Goal: Task Accomplishment & Management: Complete application form

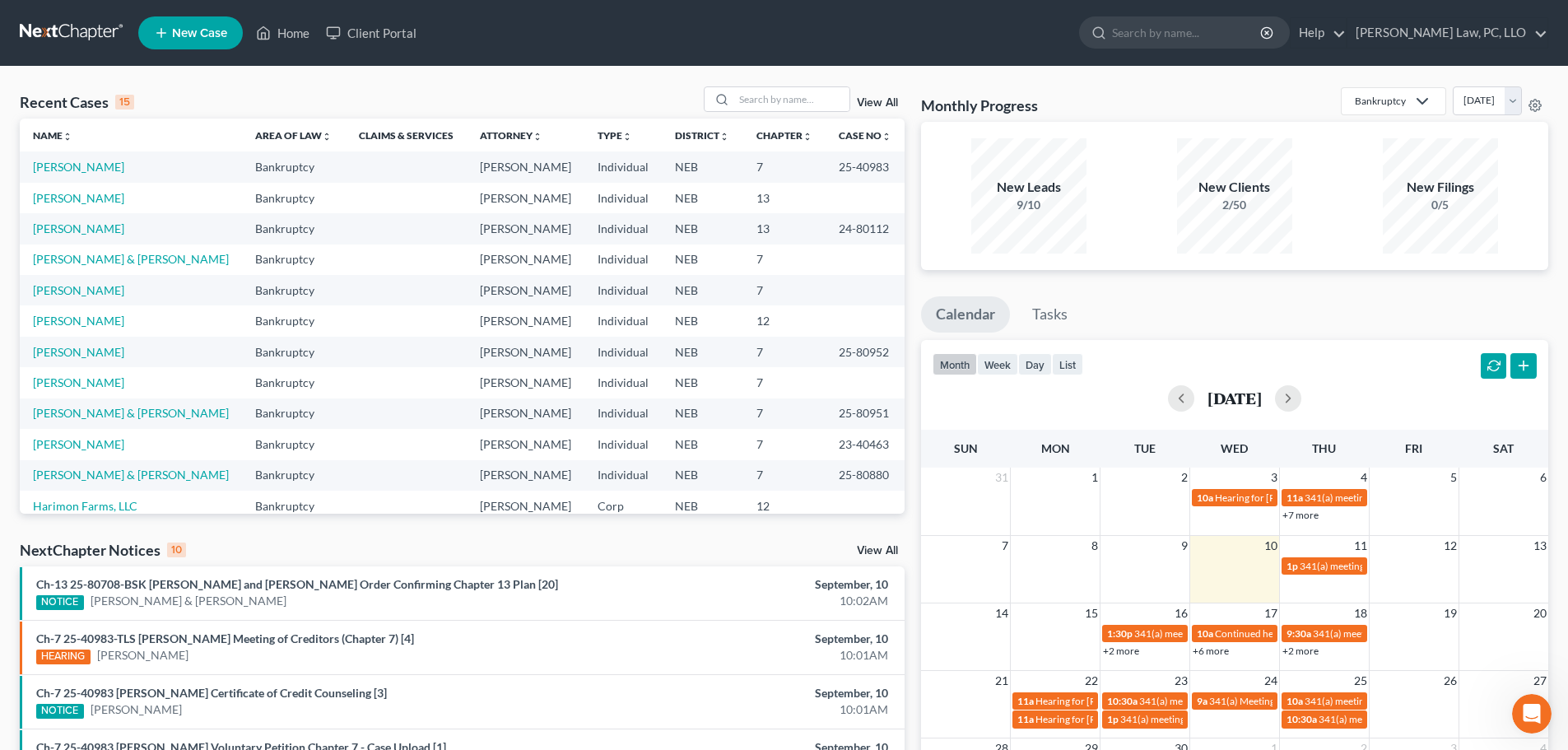
click at [275, 545] on div "NextChapter Notices 10 View All" at bounding box center [462, 553] width 884 height 27
click at [99, 388] on link "[PERSON_NAME]" at bounding box center [79, 382] width 91 height 14
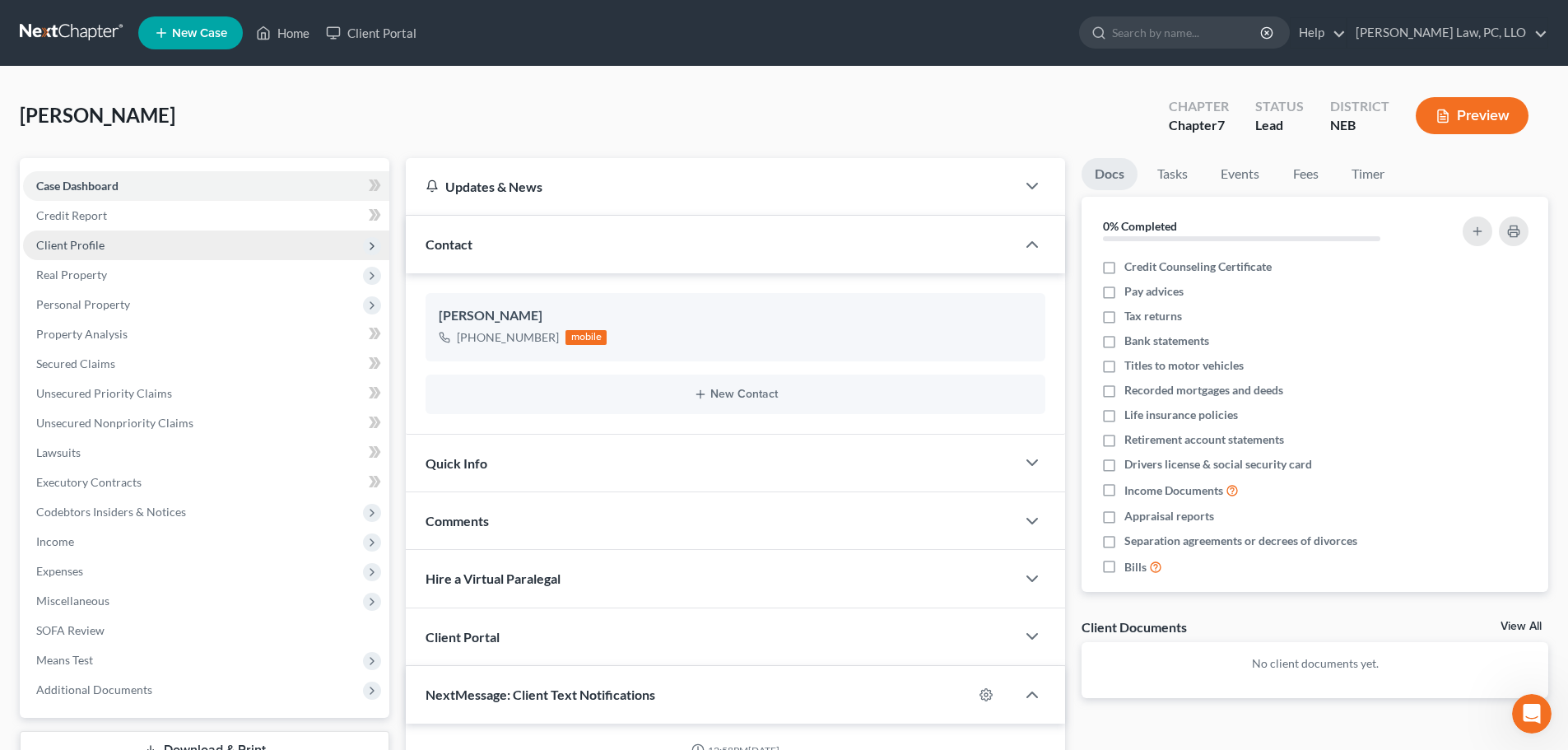
click at [69, 251] on span "Client Profile" at bounding box center [71, 245] width 68 height 14
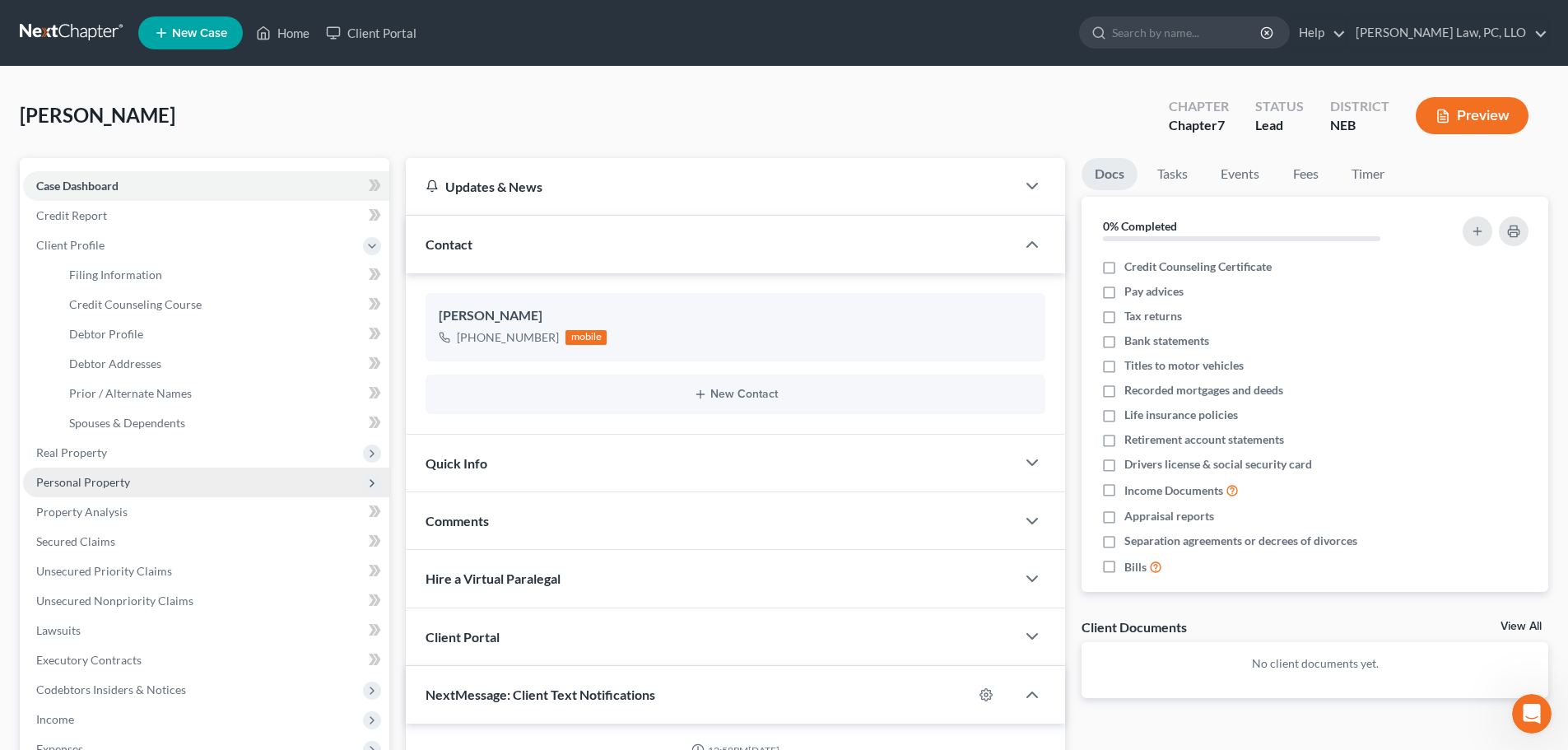
click at [77, 489] on span "Personal Property" at bounding box center [206, 483] width 366 height 30
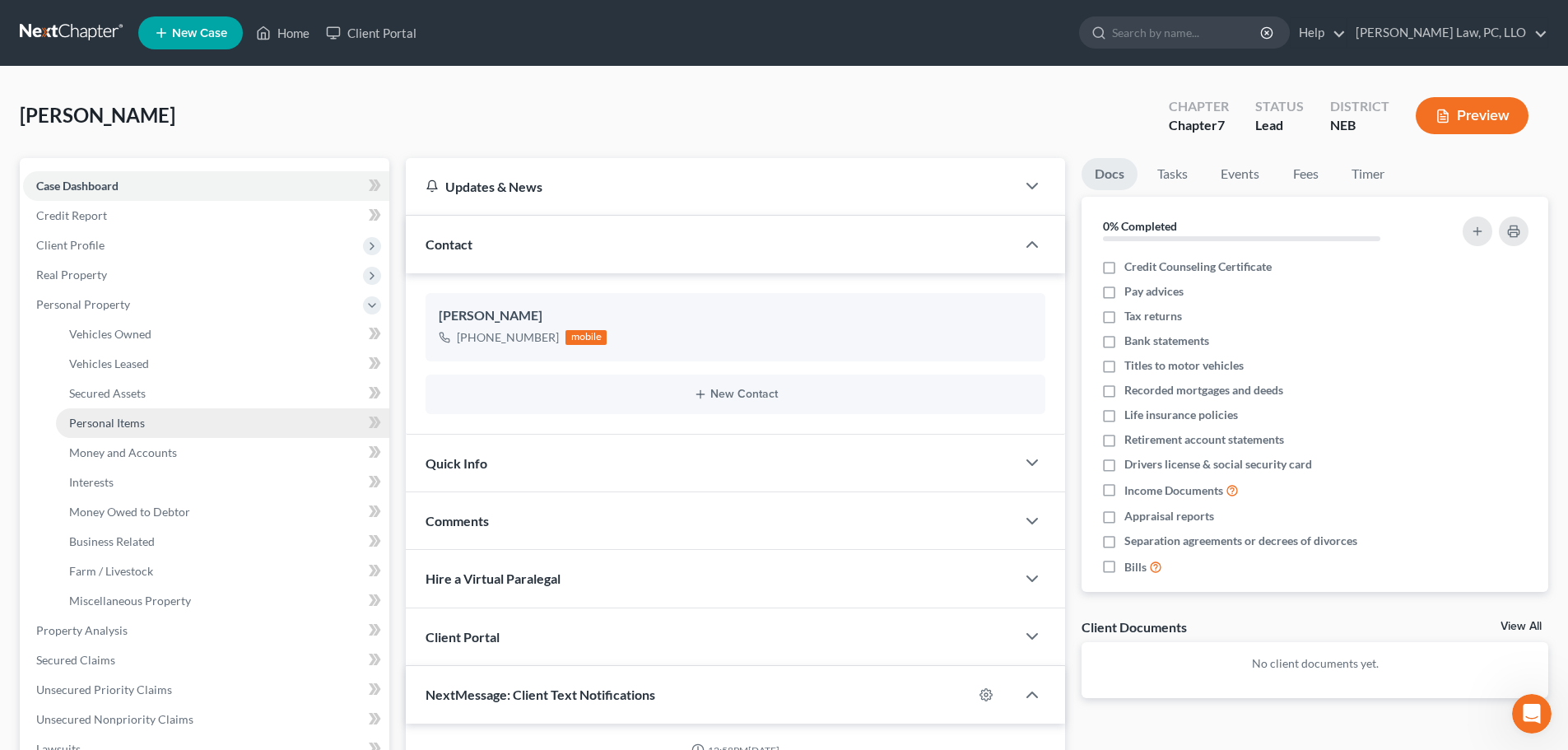
click at [94, 423] on span "Personal Items" at bounding box center [106, 422] width 75 height 14
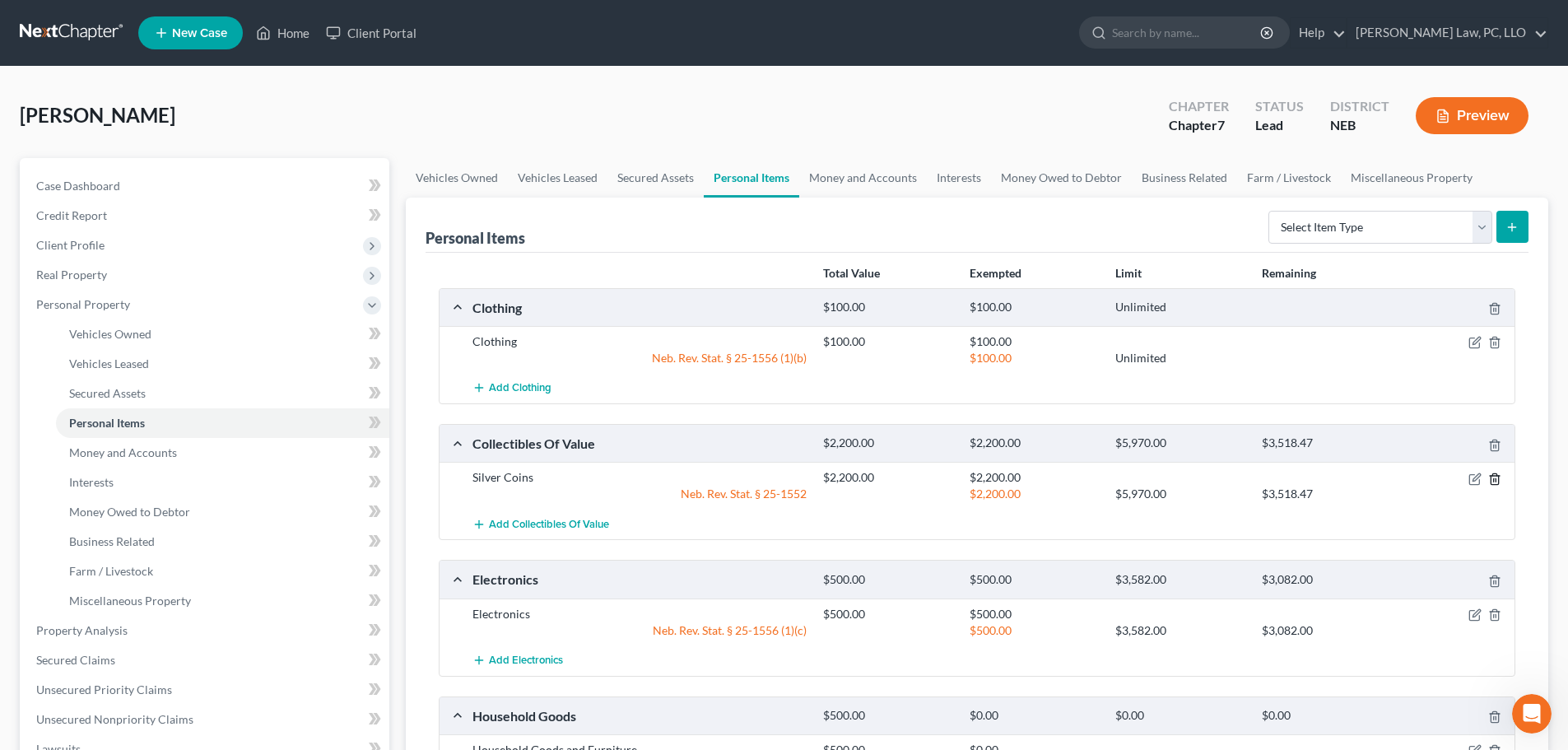
click at [1494, 479] on line "button" at bounding box center [1494, 480] width 0 height 3
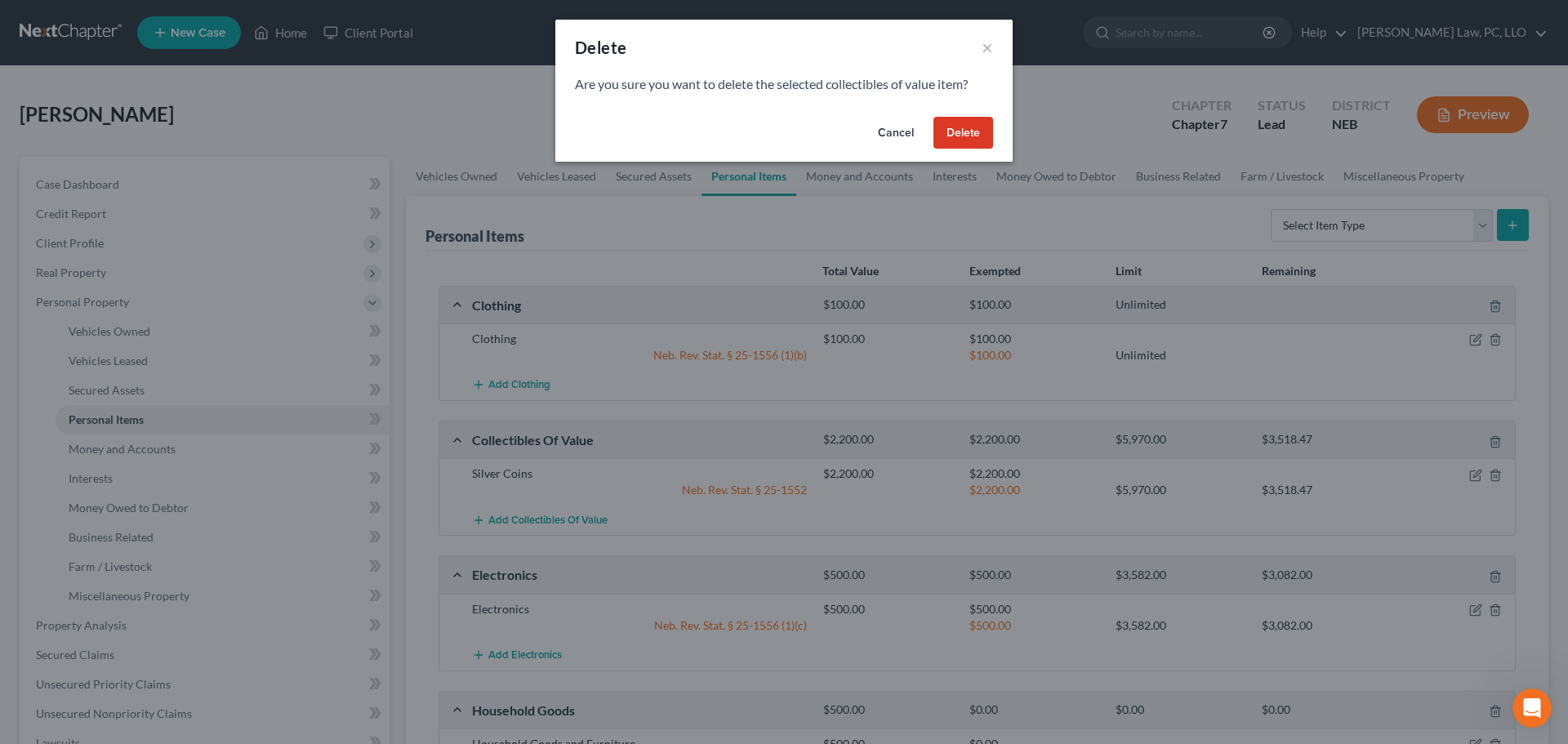
click at [975, 146] on button "Delete" at bounding box center [963, 133] width 59 height 33
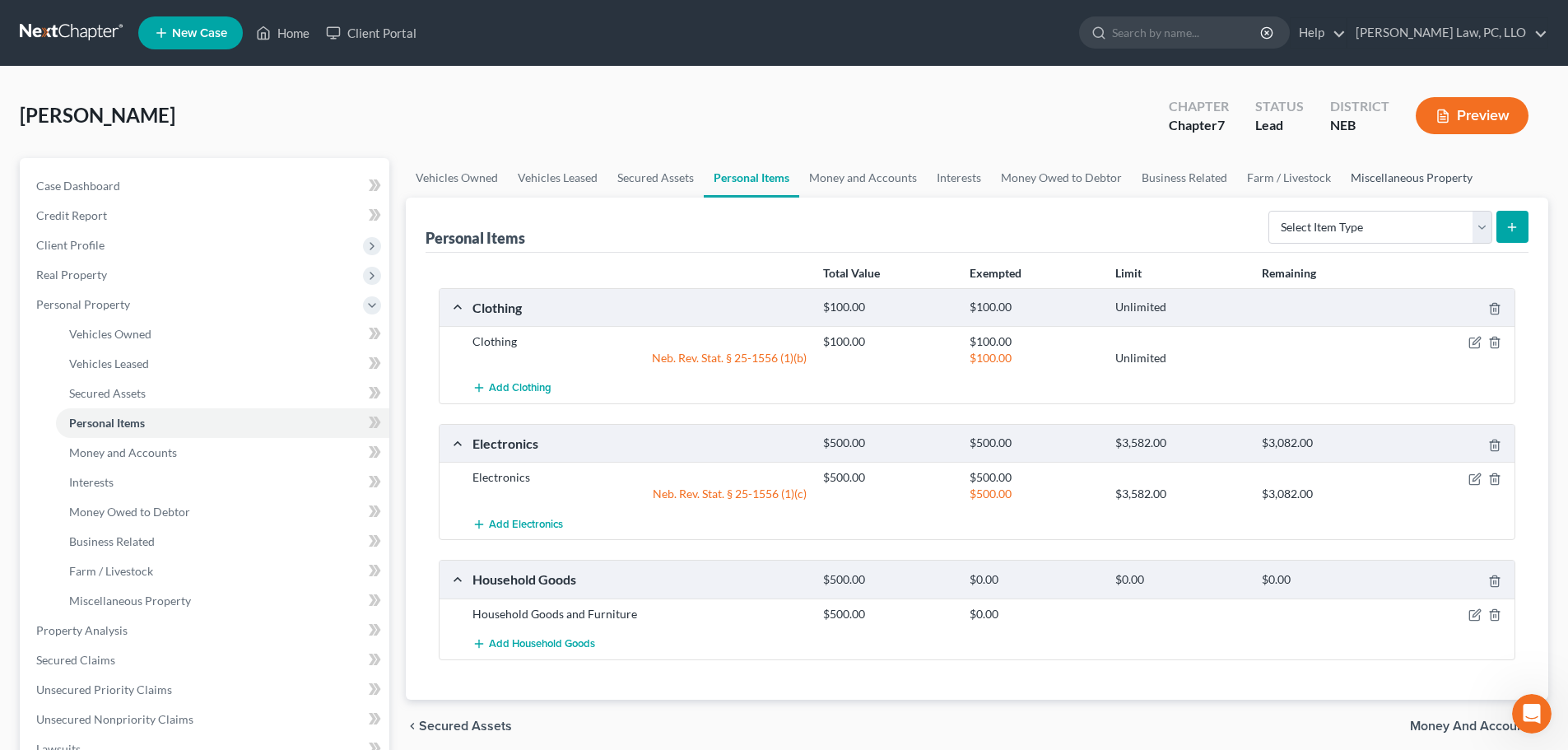
click at [1424, 181] on link "Miscellaneous Property" at bounding box center [1411, 178] width 142 height 40
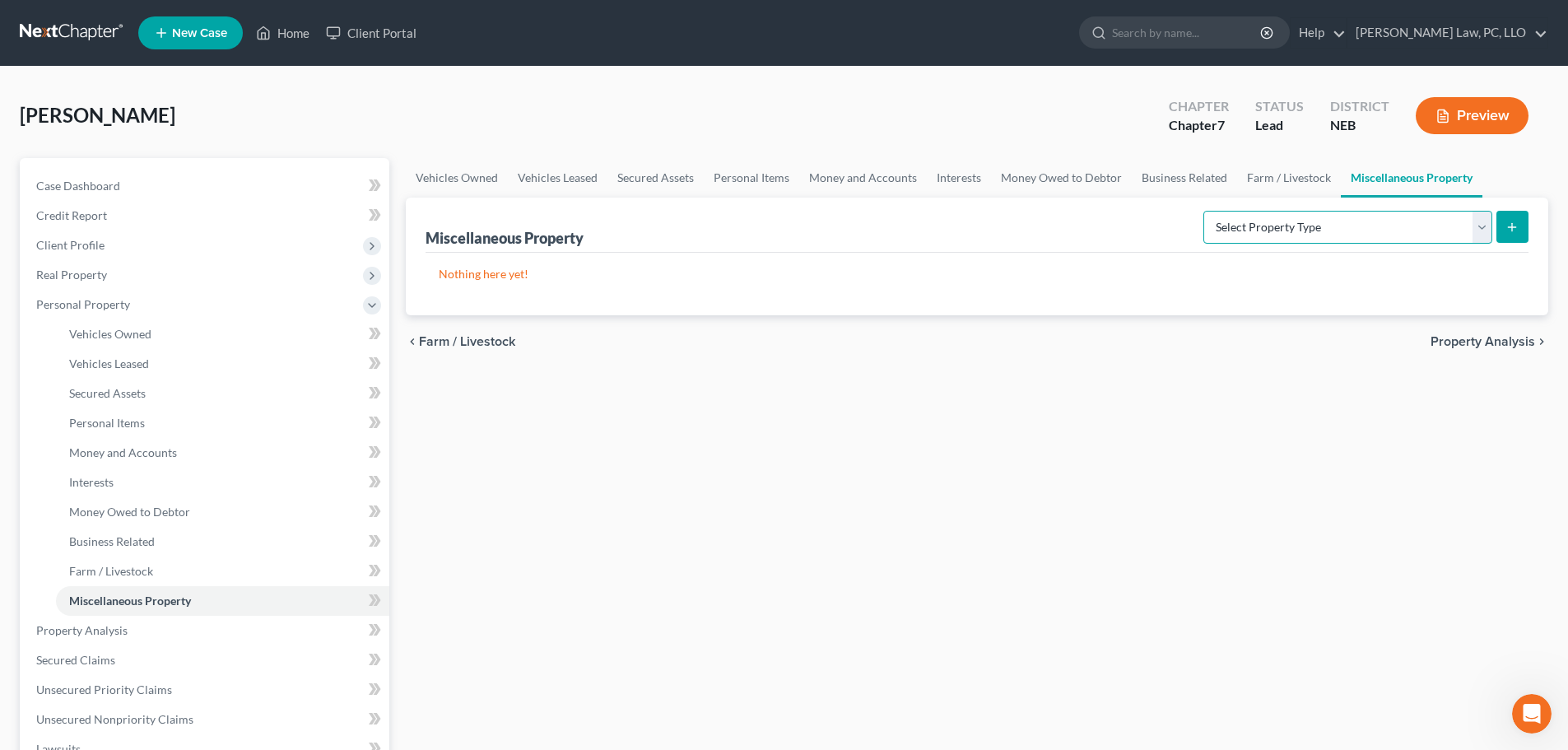
click at [1388, 212] on select "Select Property Type Assigned for Creditor Benefit [DATE] (SOFA: 12) Holding fo…" at bounding box center [1347, 227] width 289 height 33
select select "transferred"
click at [1203, 211] on select "Select Property Type Assigned for Creditor Benefit [DATE] (SOFA: 12) Holding fo…" at bounding box center [1347, 227] width 289 height 33
click at [1519, 234] on button "submit" at bounding box center [1512, 226] width 32 height 32
select select "Ordinary ([DATE])"
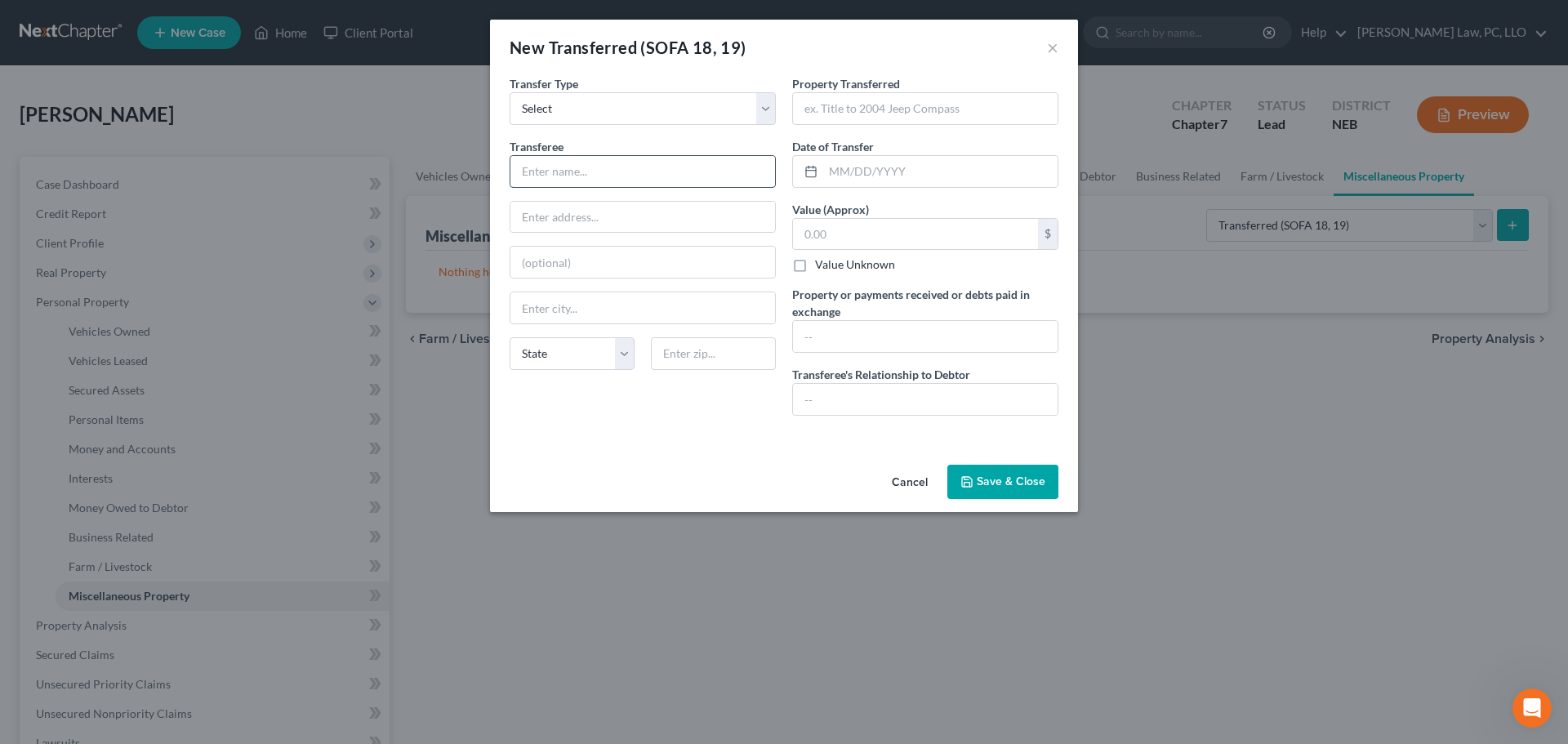
click at [573, 177] on input "text" at bounding box center [642, 171] width 264 height 31
type input "Littleton Coin Co."
click at [874, 104] on input "text" at bounding box center [924, 109] width 264 height 31
type input "Coin Collection"
type input "[DATE]"
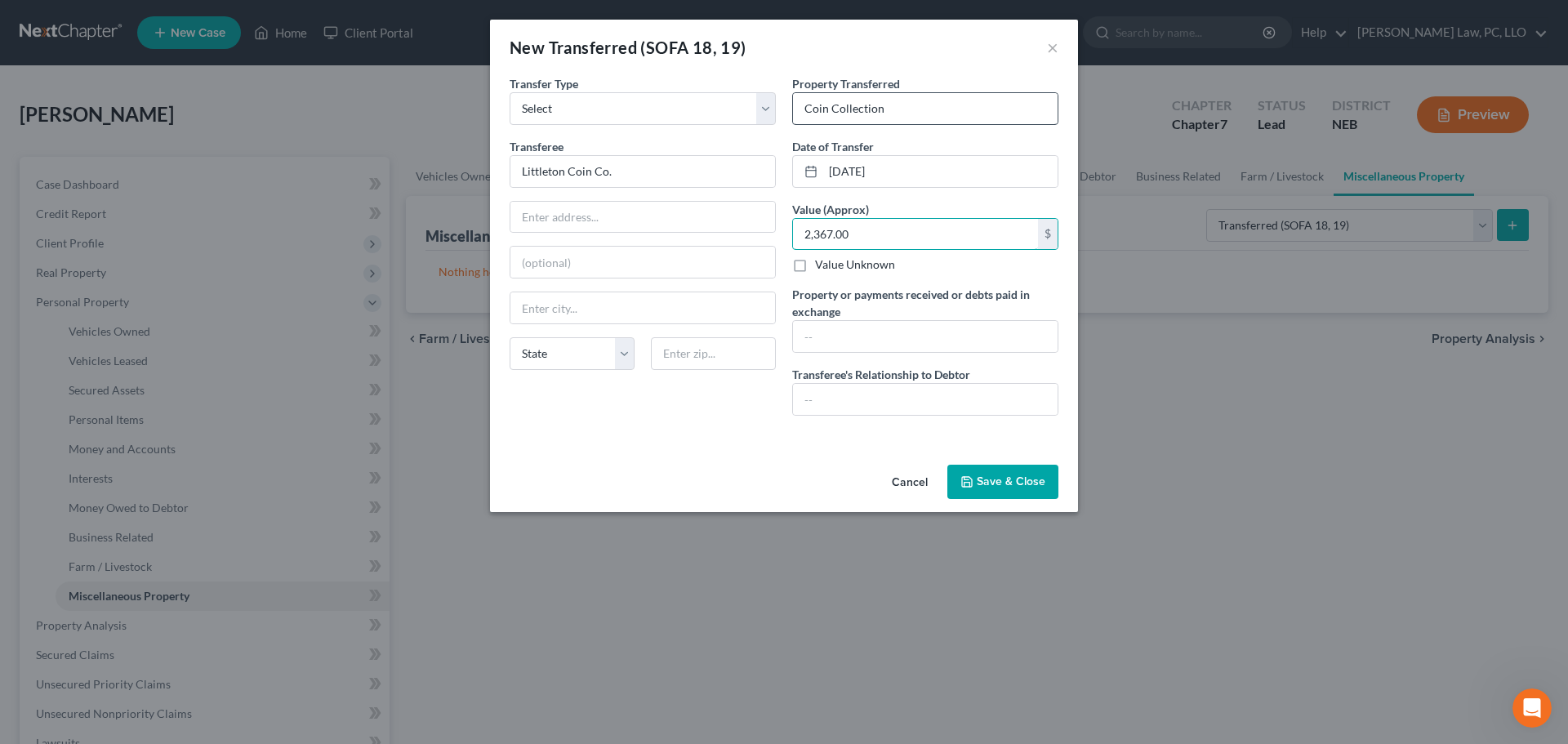
type input "2,367.00"
type input "$2,367.00"
type input "None"
click at [1007, 478] on button "Save & Close" at bounding box center [1003, 481] width 111 height 35
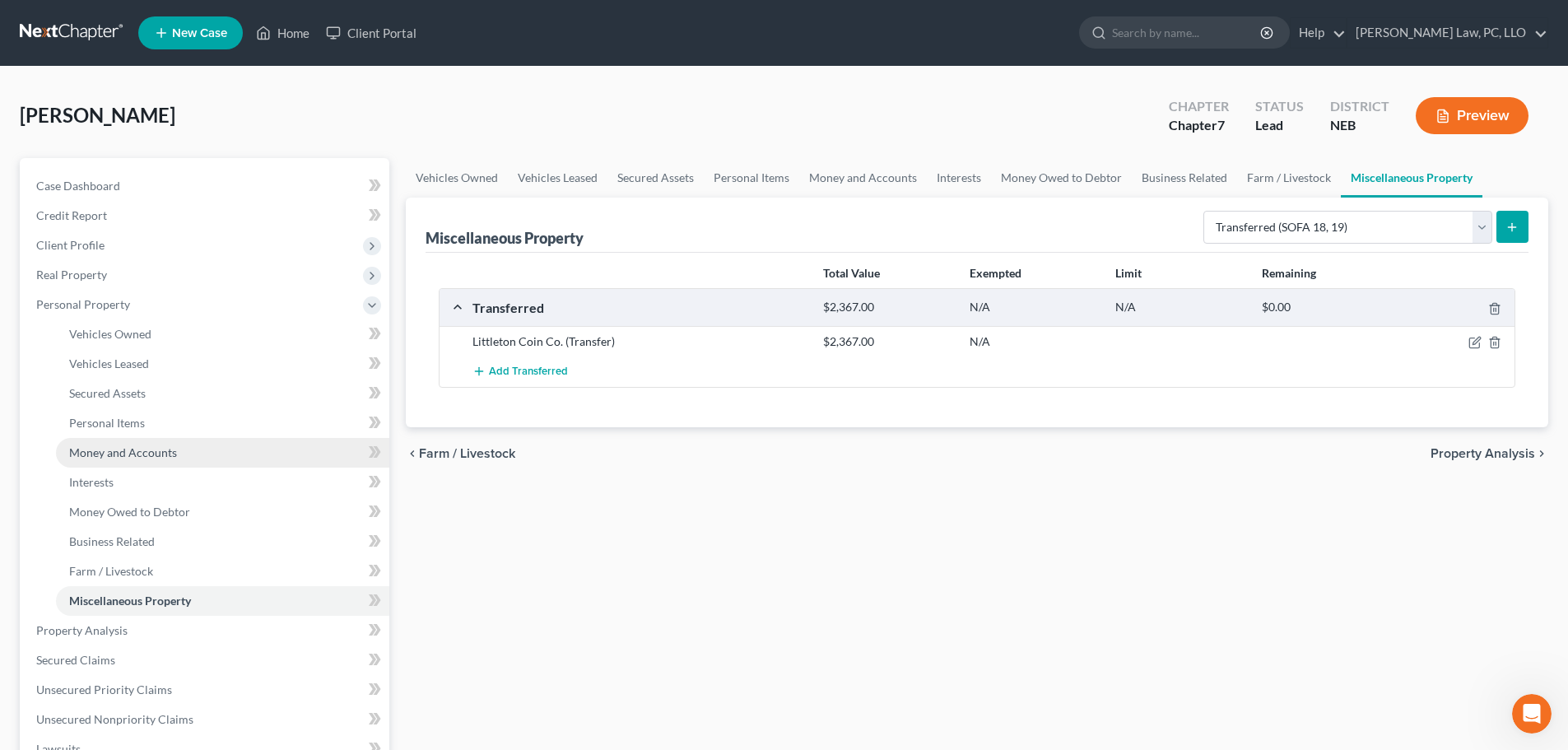
click at [140, 456] on span "Money and Accounts" at bounding box center [123, 452] width 108 height 14
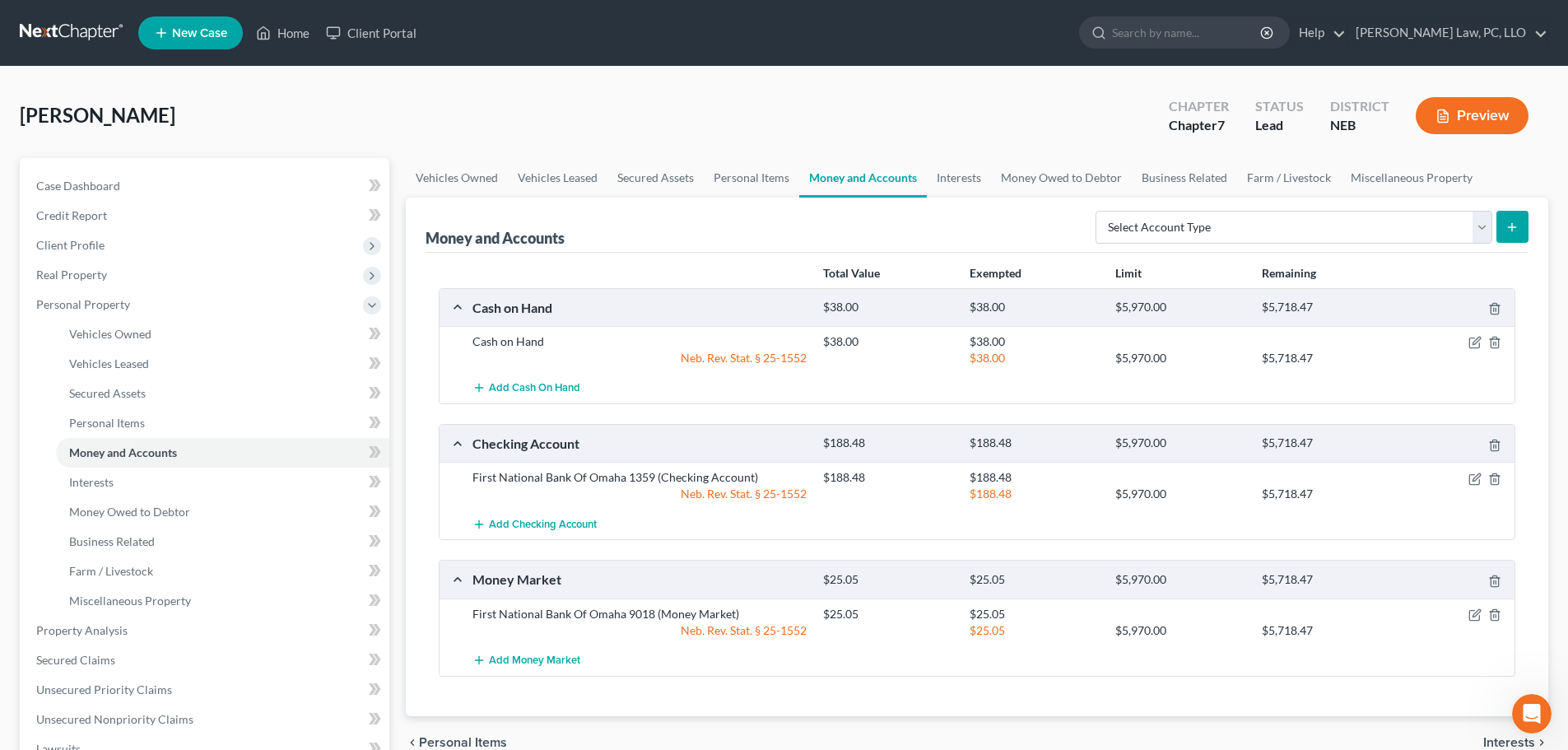
click at [1444, 117] on line "button" at bounding box center [1443, 117] width 5 height 0
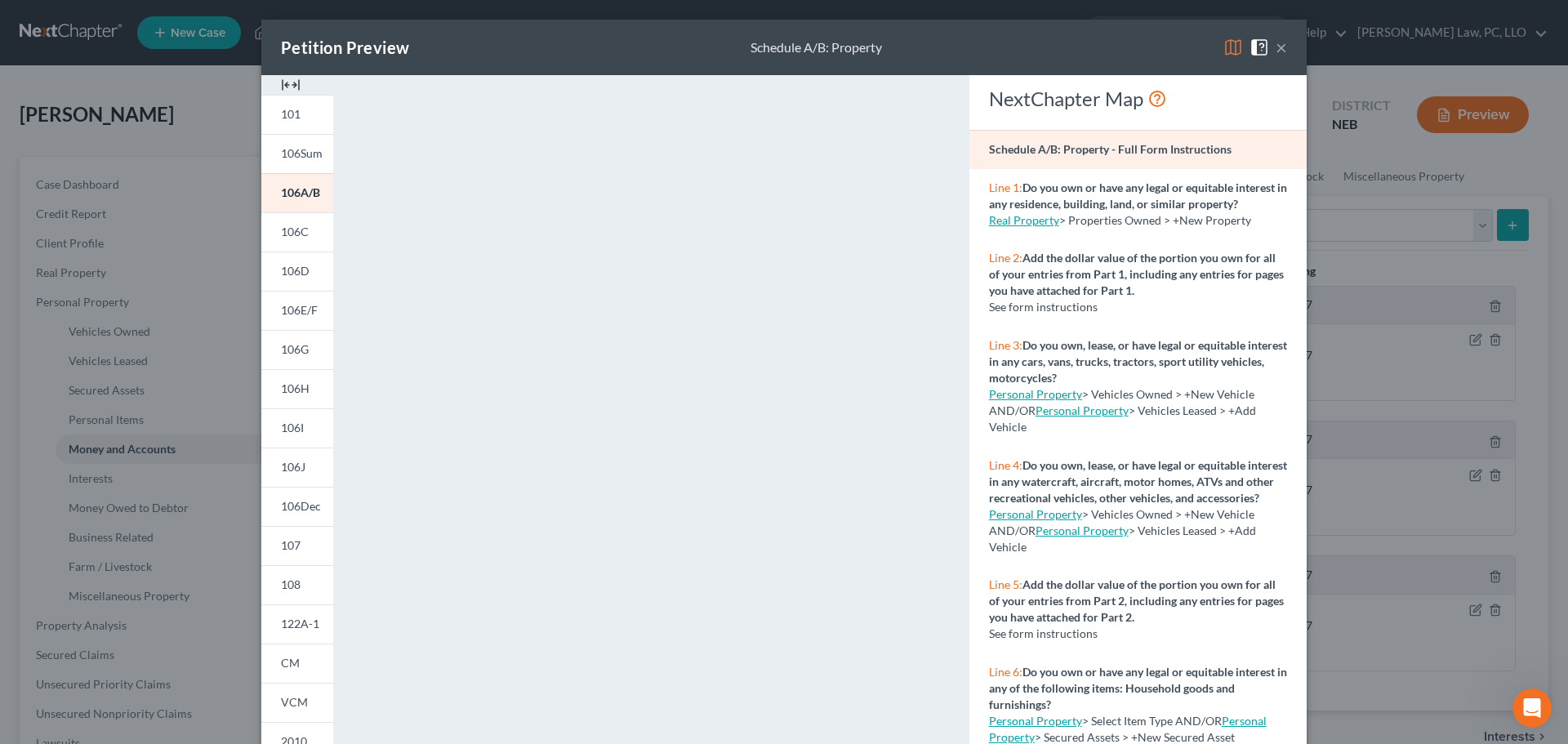
click at [1226, 50] on img at bounding box center [1233, 48] width 20 height 20
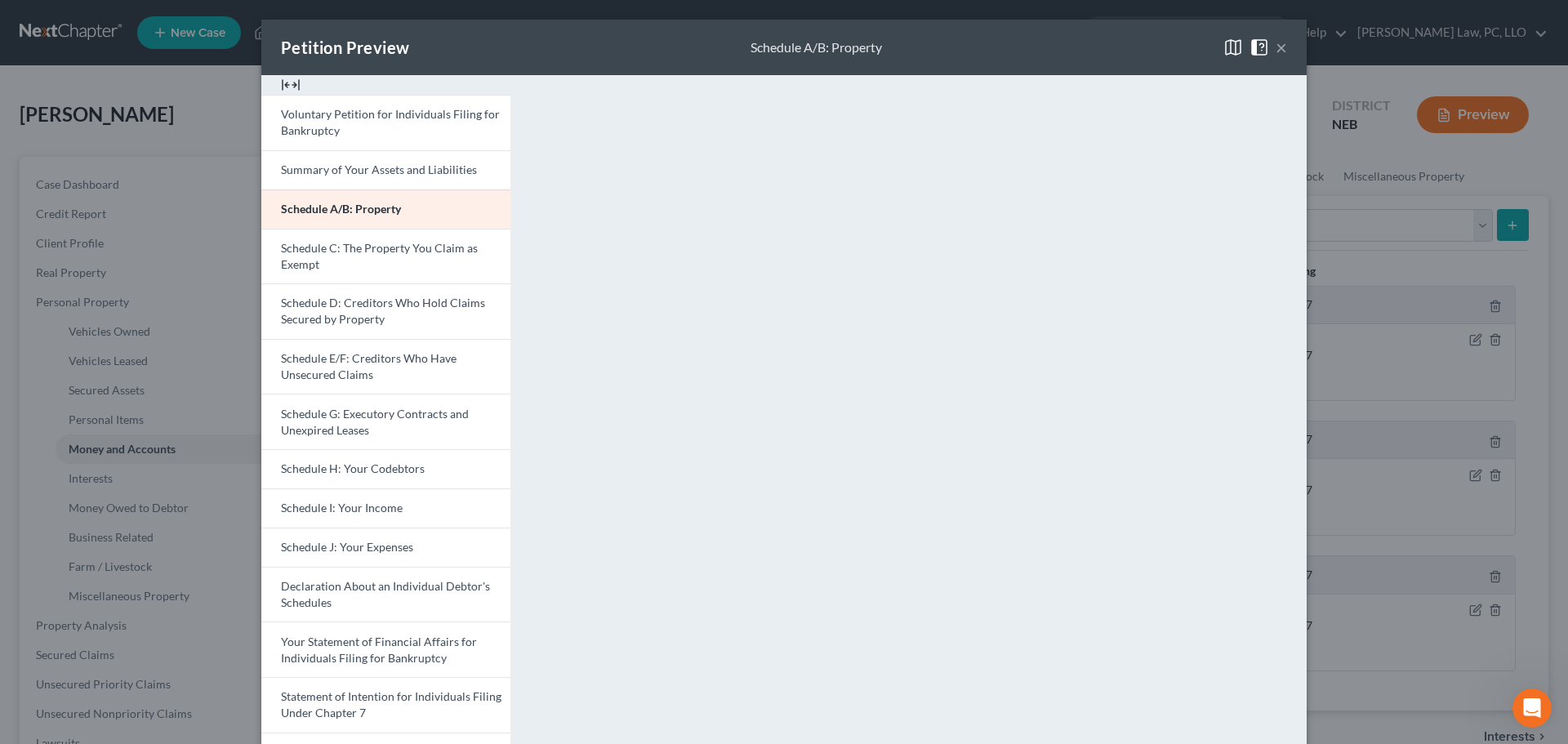
click at [1276, 49] on button "×" at bounding box center [1282, 48] width 12 height 20
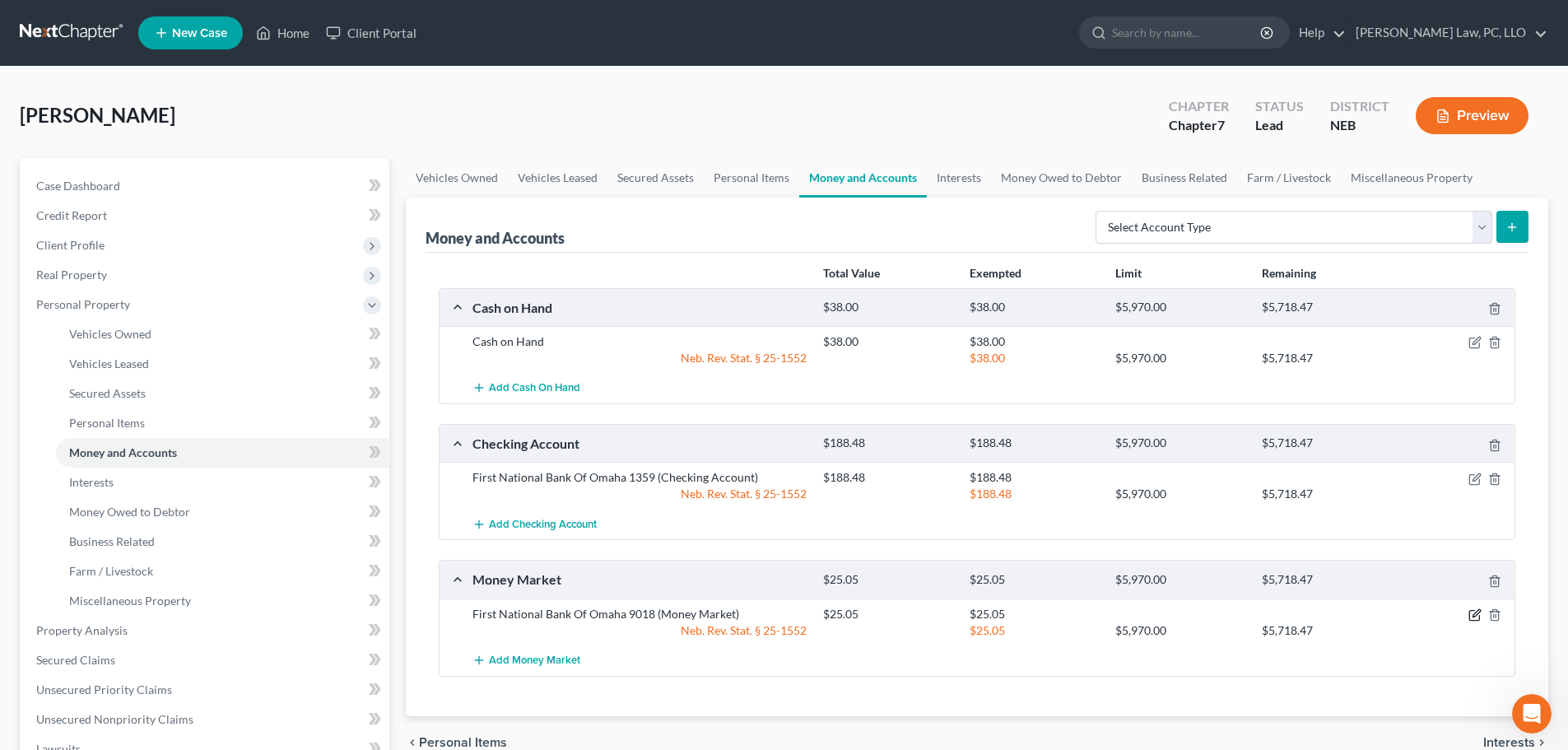
click at [1471, 616] on icon "button" at bounding box center [1475, 615] width 13 height 13
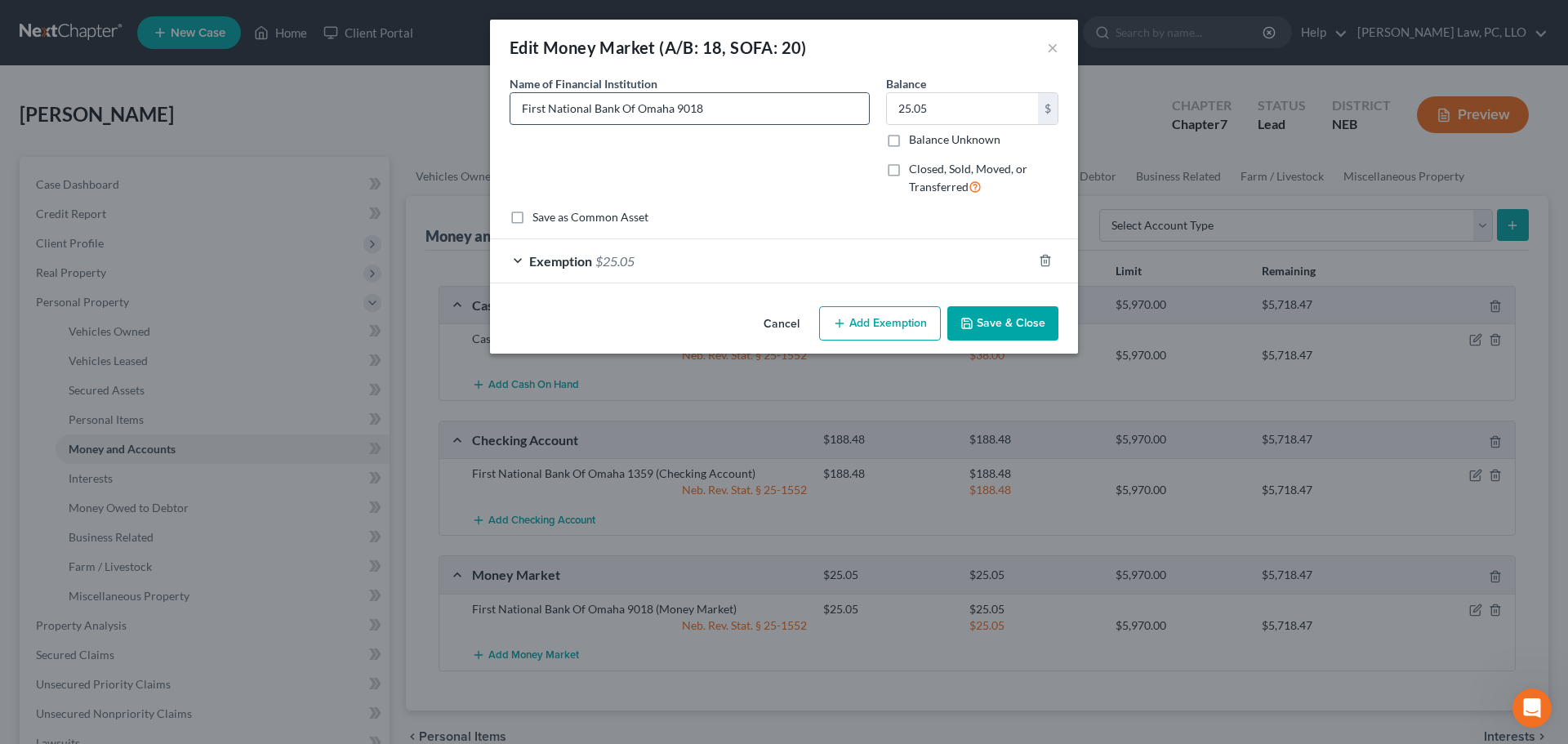
click at [522, 110] on input "First National Bank Of Omaha 9018" at bounding box center [690, 109] width 359 height 31
type input "Money Market account at [GEOGRAPHIC_DATA] 9018"
click at [984, 318] on button "Save & Close" at bounding box center [1003, 323] width 111 height 35
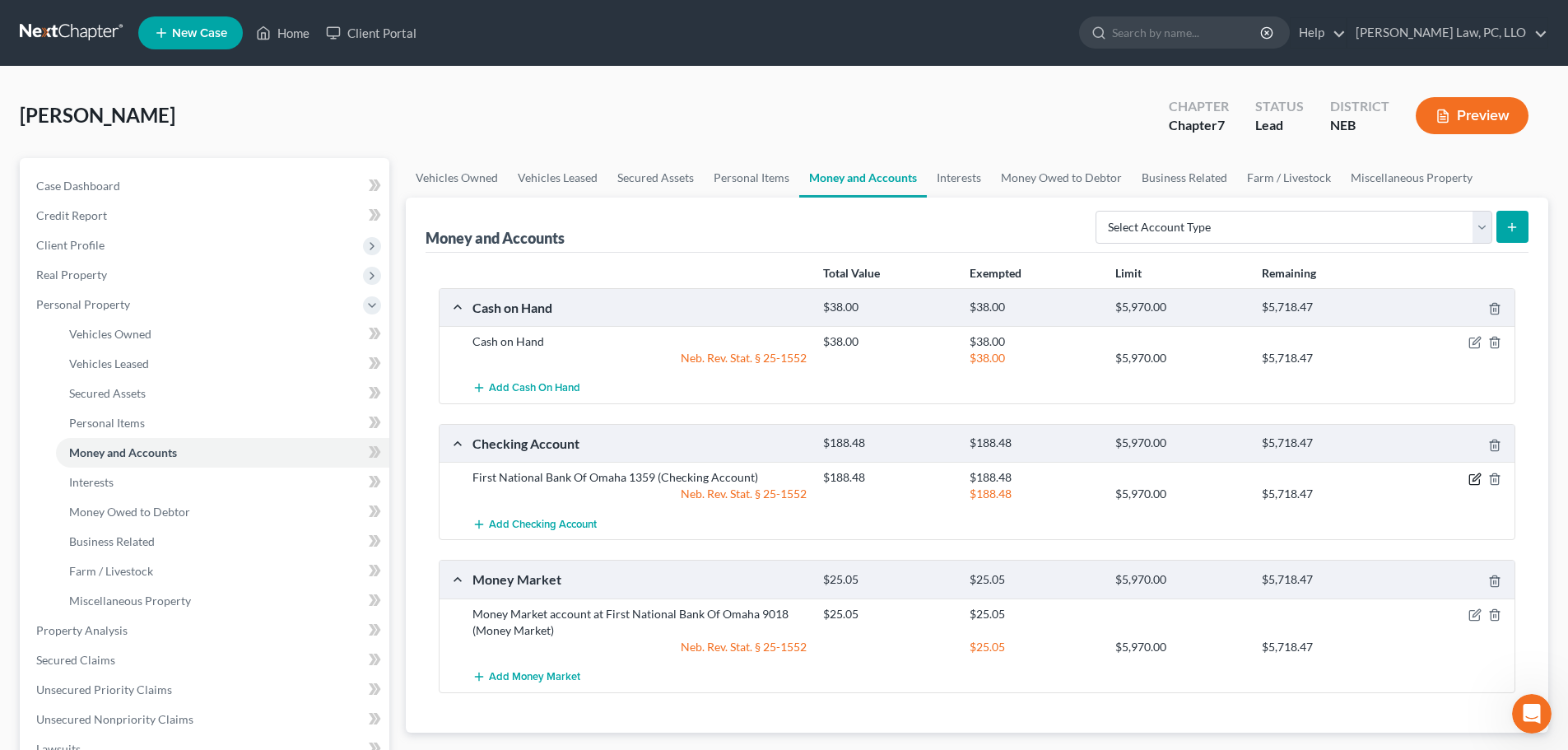
click at [1472, 480] on icon "button" at bounding box center [1475, 479] width 13 height 13
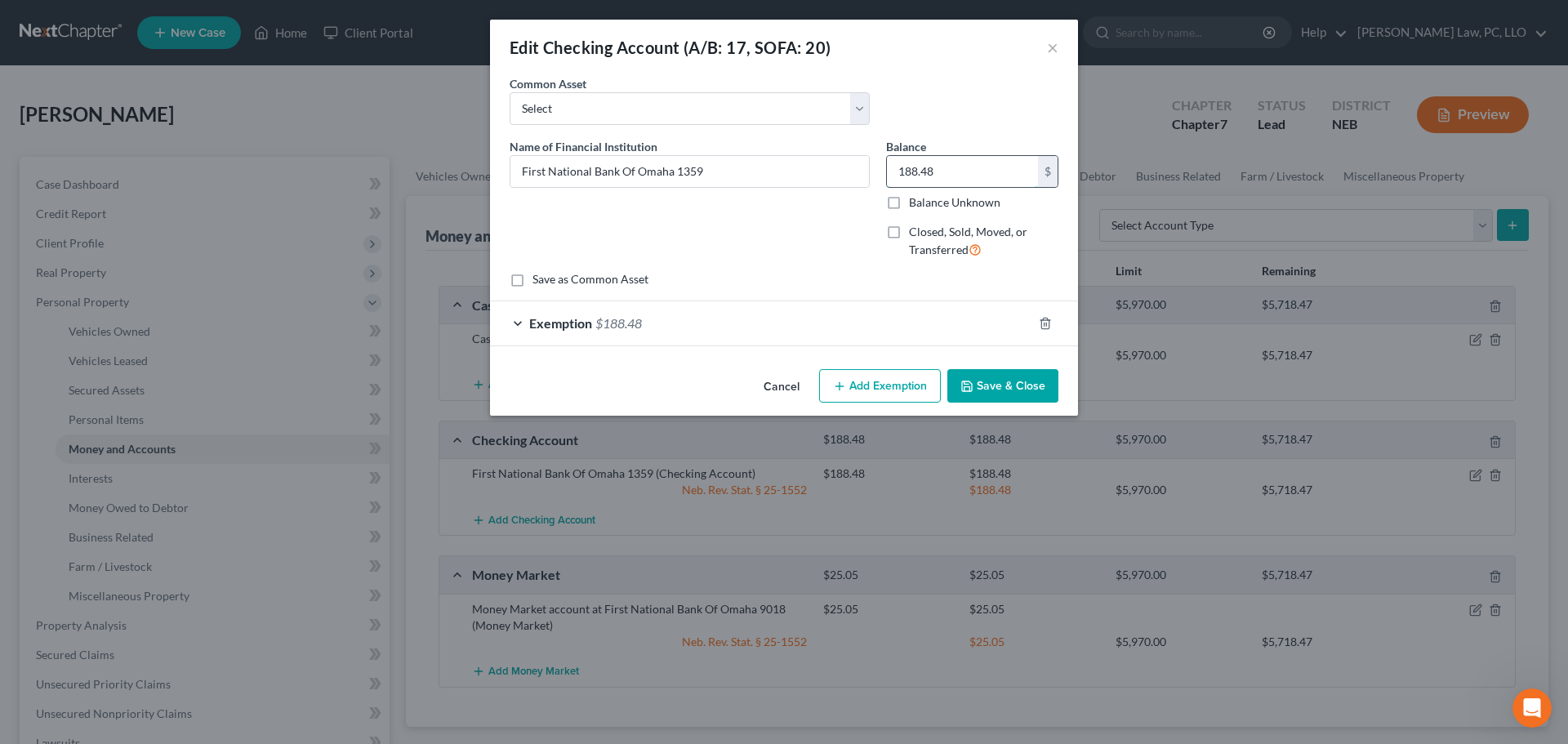
click at [956, 174] on input "188.48" at bounding box center [962, 171] width 151 height 31
type input "350.00"
click at [880, 337] on div "Exemption $188.48" at bounding box center [761, 323] width 542 height 44
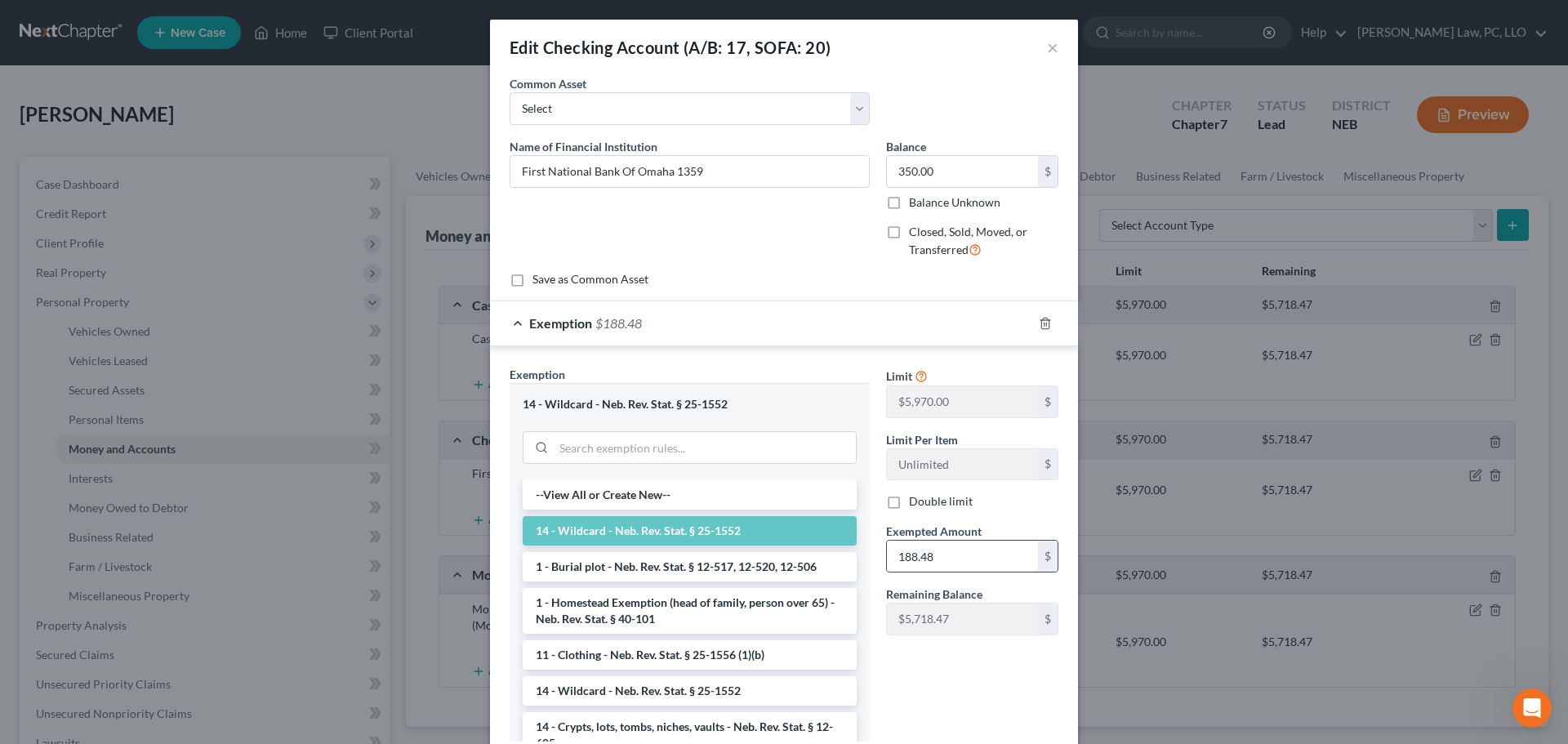
click at [941, 546] on input "188.48" at bounding box center [962, 556] width 151 height 31
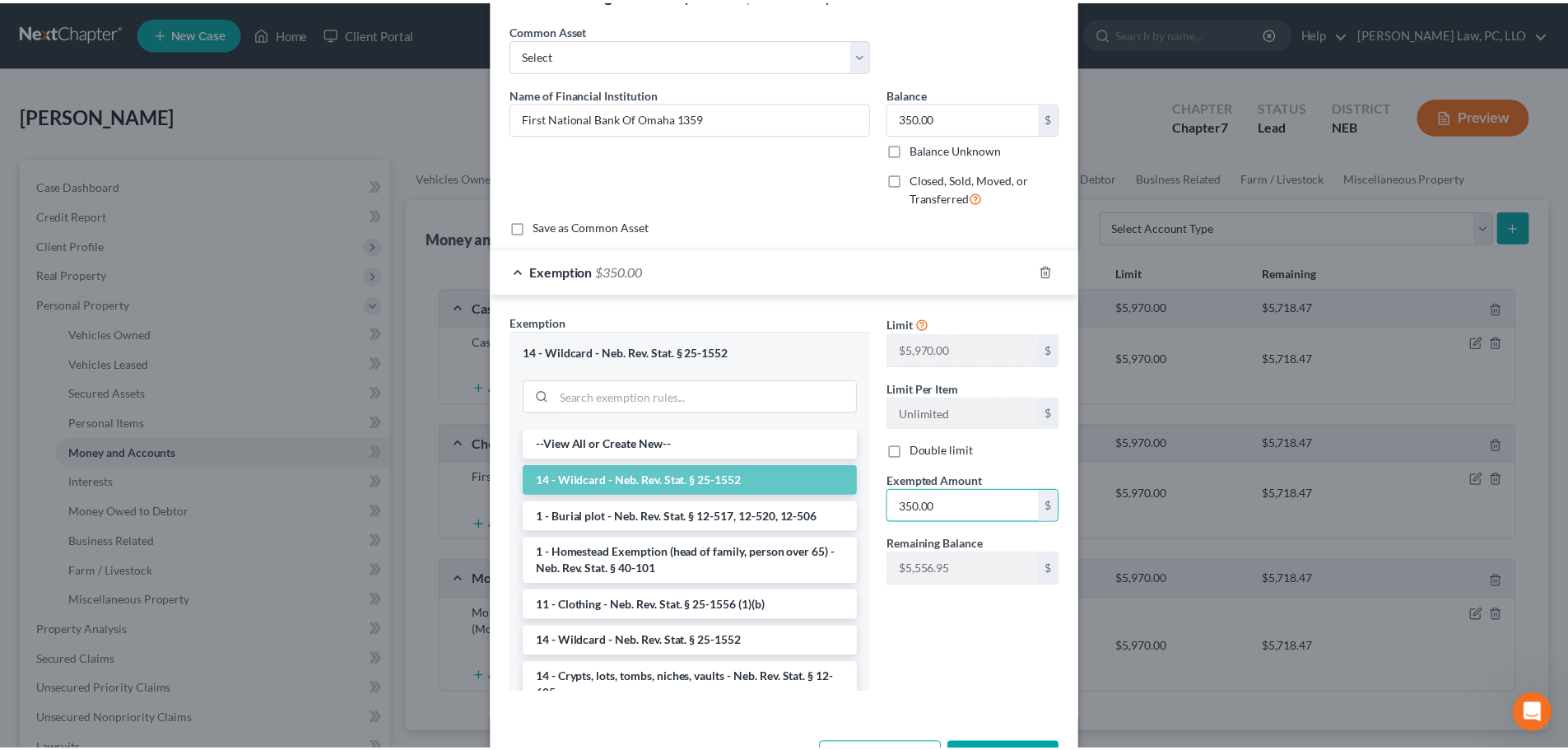
scroll to position [82, 0]
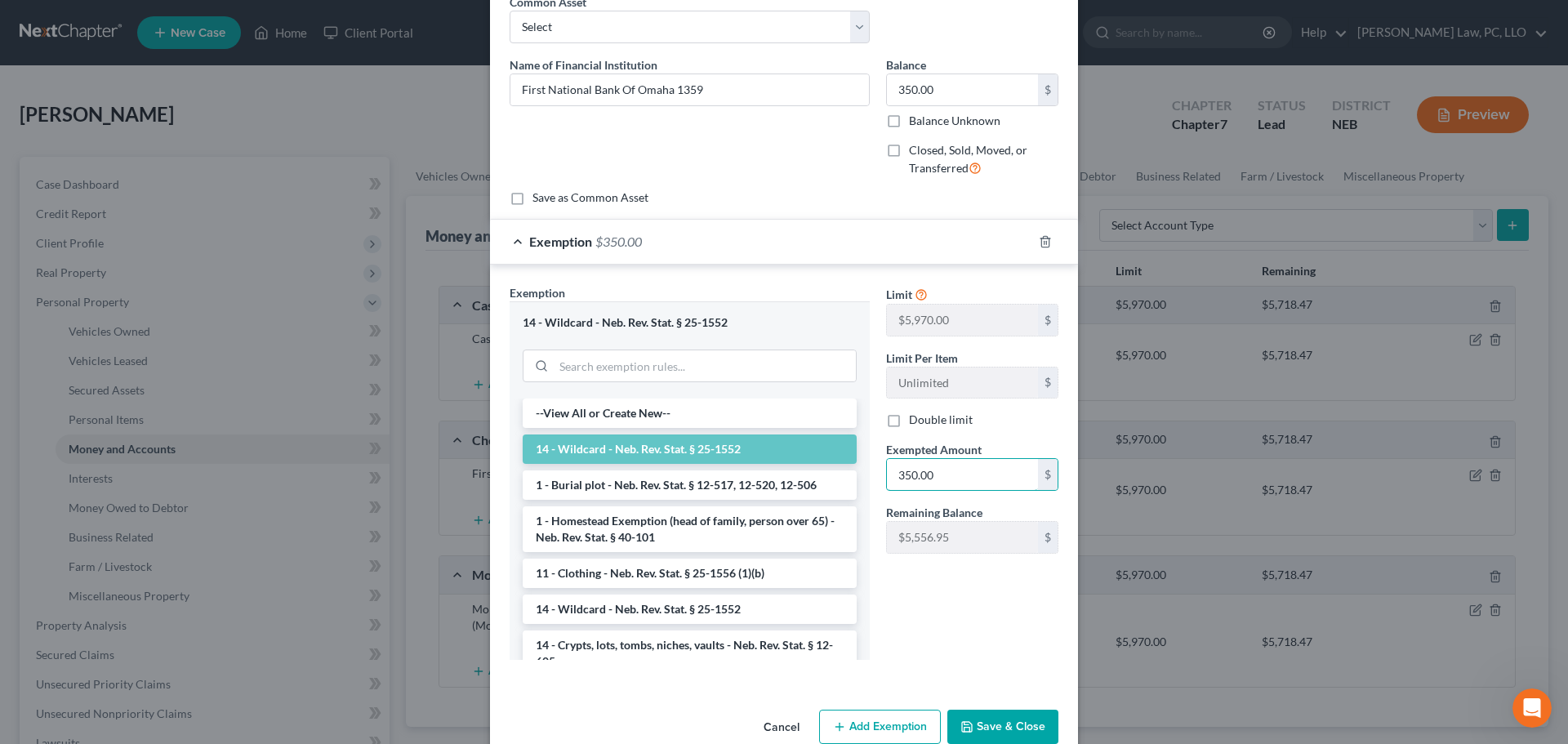
type input "350.00"
click at [984, 728] on button "Save & Close" at bounding box center [1003, 727] width 111 height 35
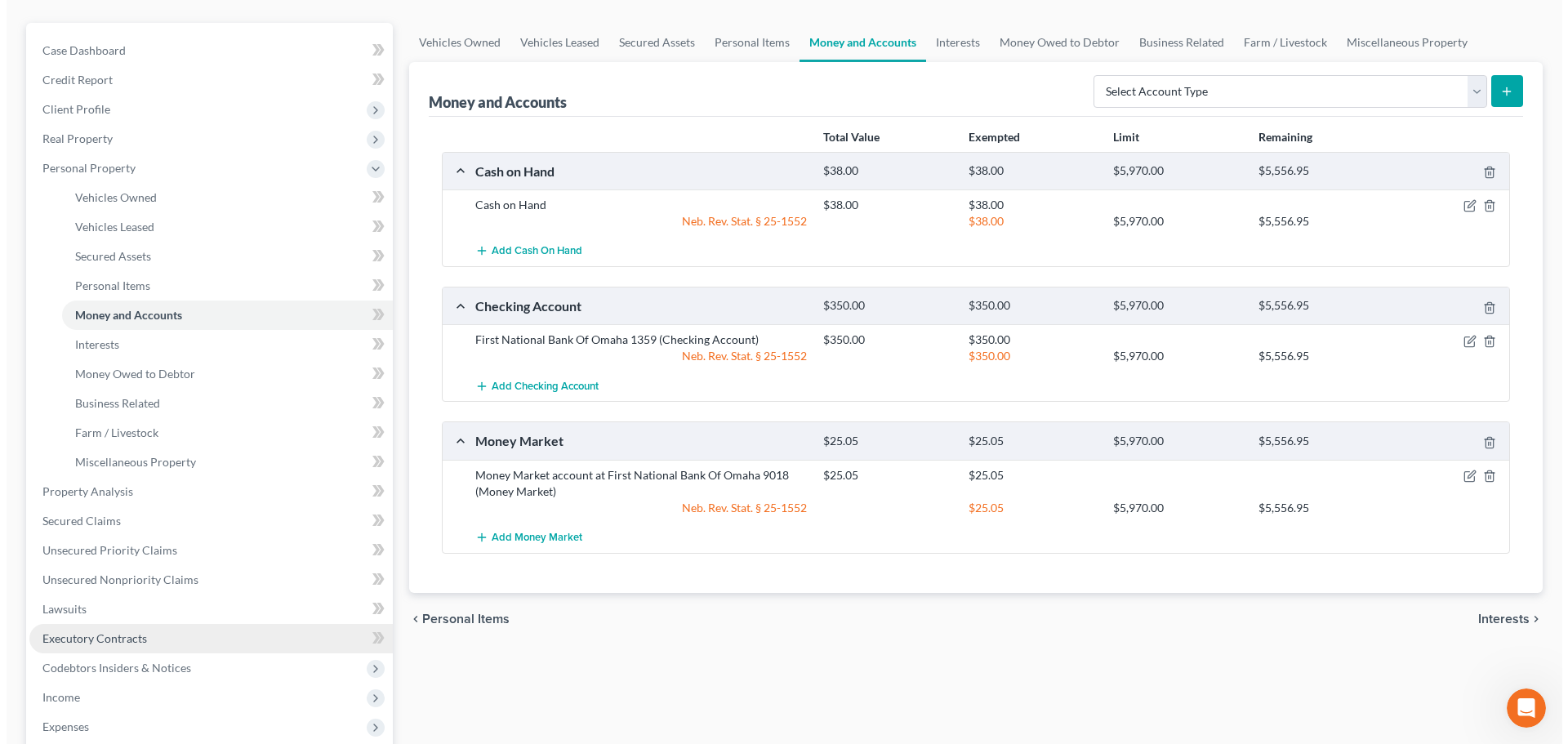
scroll to position [163, 0]
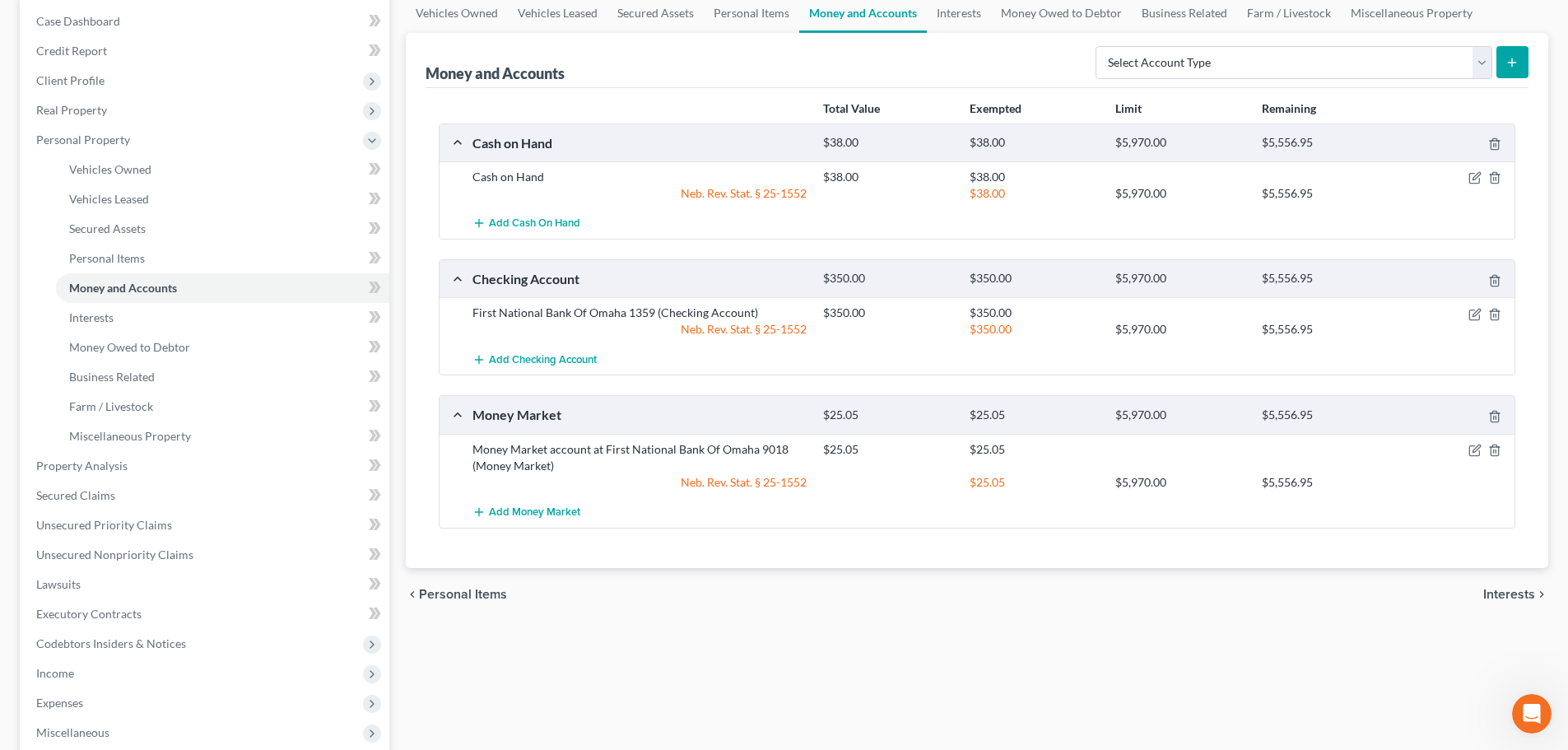
click at [625, 617] on div "chevron_left Personal Items Interests chevron_right" at bounding box center [976, 594] width 1142 height 52
click at [1479, 176] on icon "button" at bounding box center [1476, 176] width 7 height 7
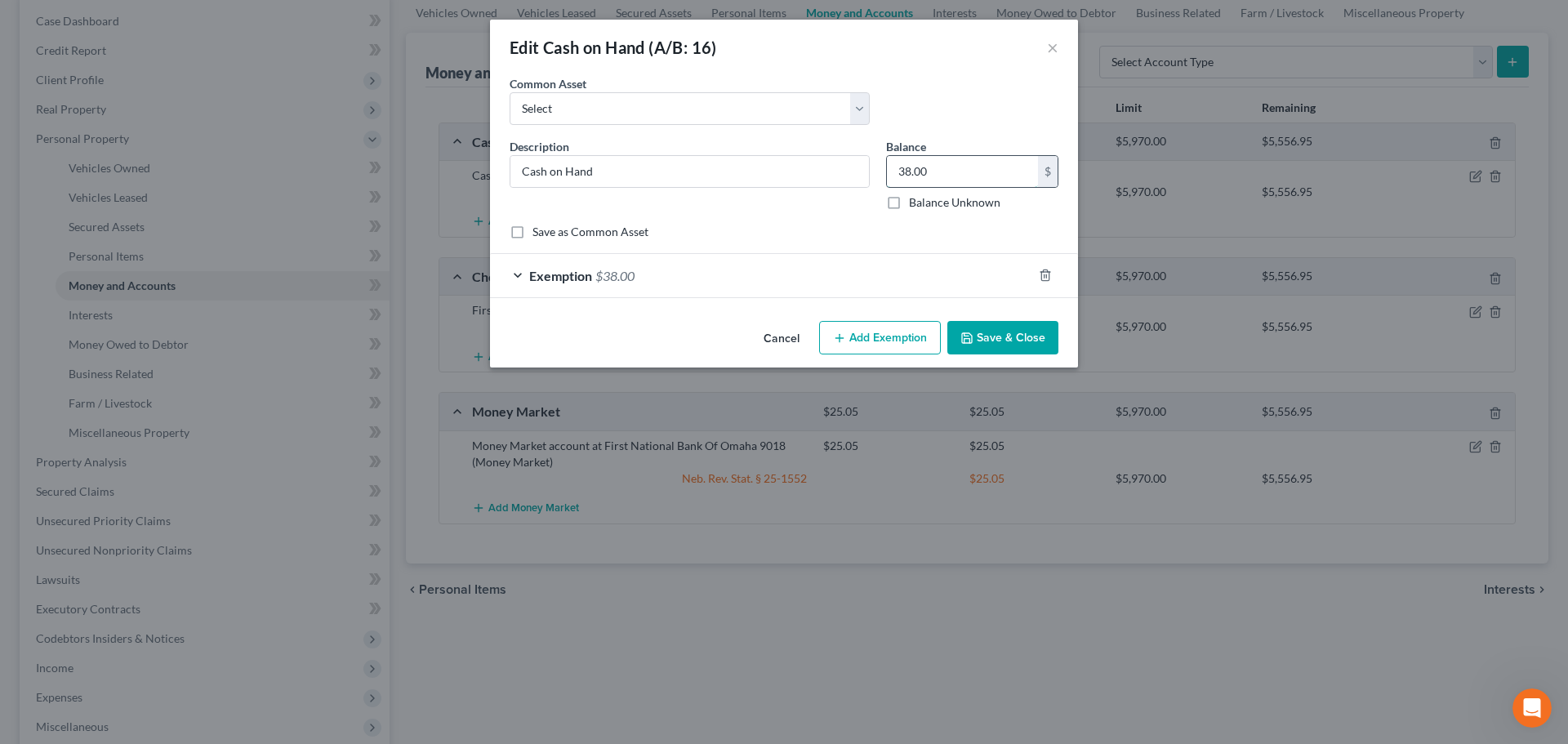
click at [1001, 171] on input "38.00" at bounding box center [962, 171] width 151 height 31
type input "2,300.00"
click at [780, 280] on div "Exemption $38.00" at bounding box center [761, 276] width 542 height 44
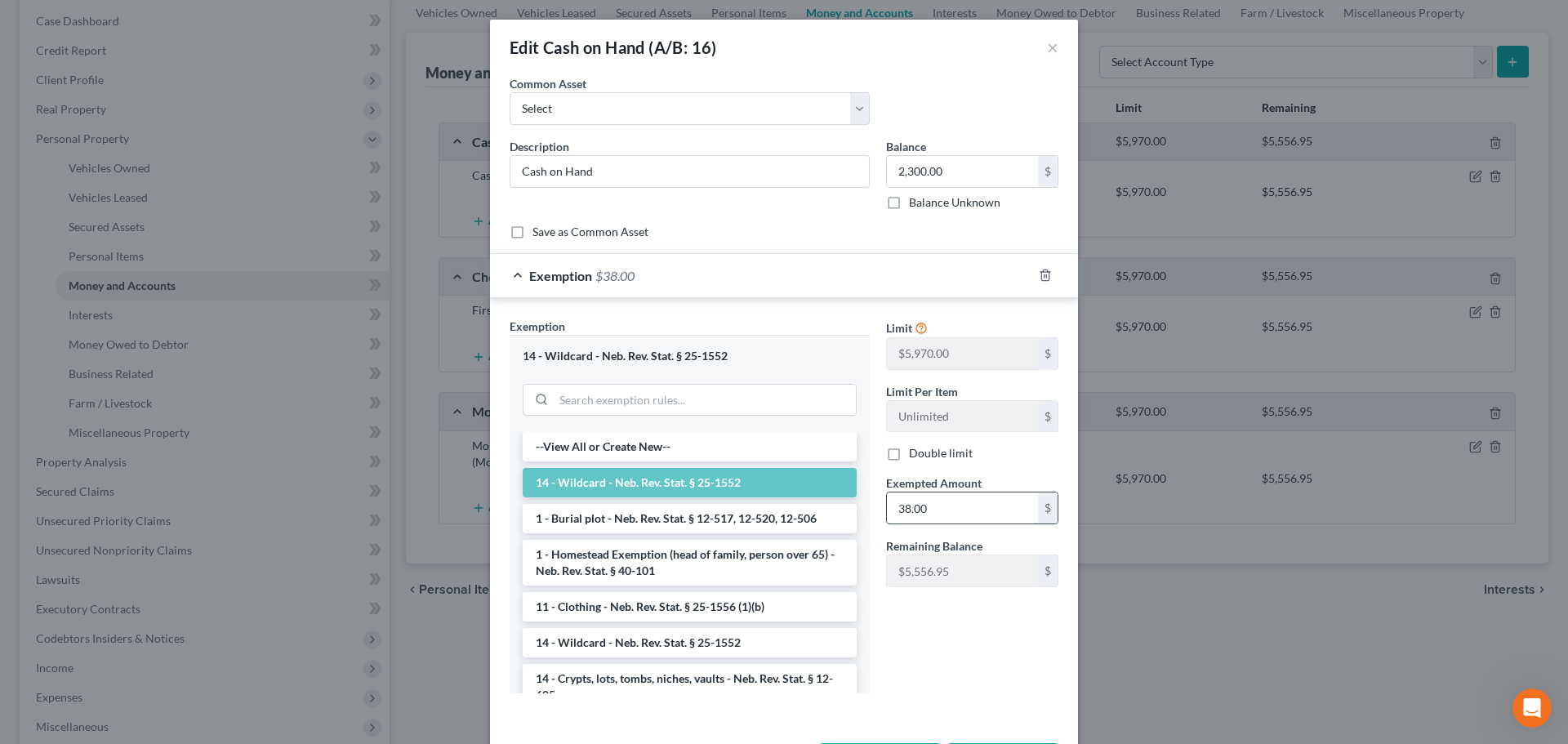
click at [921, 509] on input "38.00" at bounding box center [962, 508] width 151 height 31
type input "2,300.00"
click at [937, 662] on div "Limit $5,970.00 $ Limit Per Item Unlimited $ Double limit Exempted Amount * 2,3…" at bounding box center [971, 512] width 188 height 388
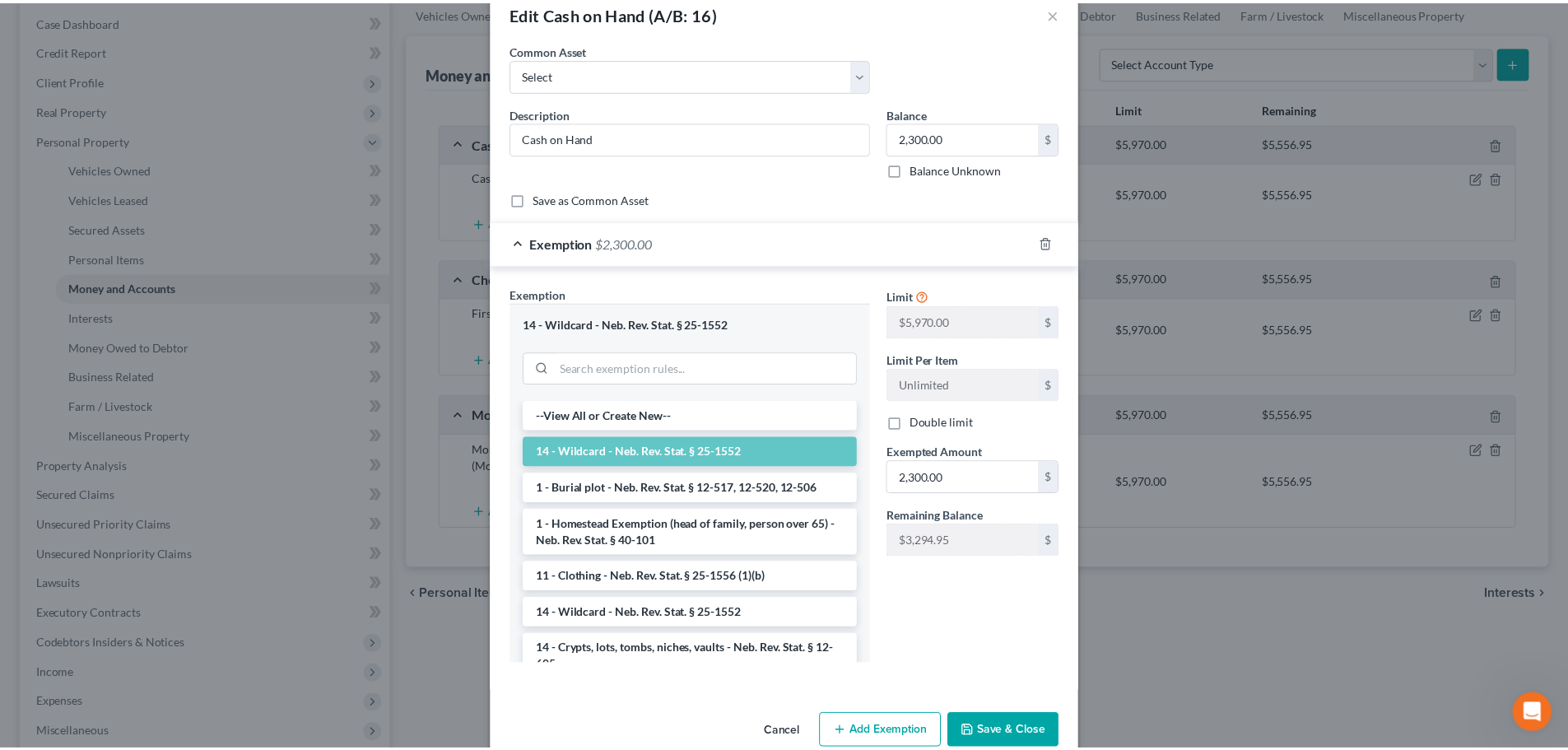
scroll to position [66, 0]
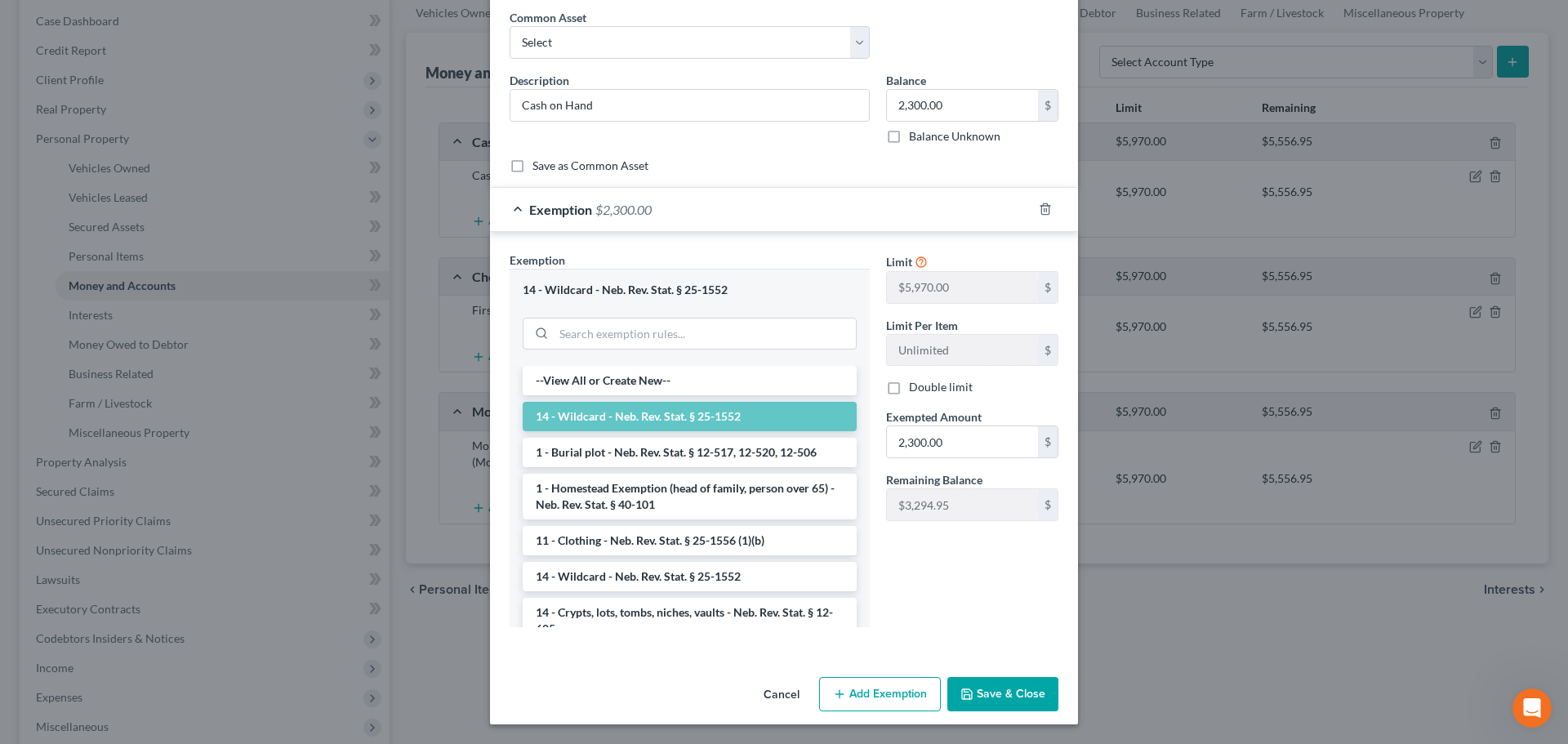
click at [982, 702] on button "Save & Close" at bounding box center [1003, 694] width 111 height 35
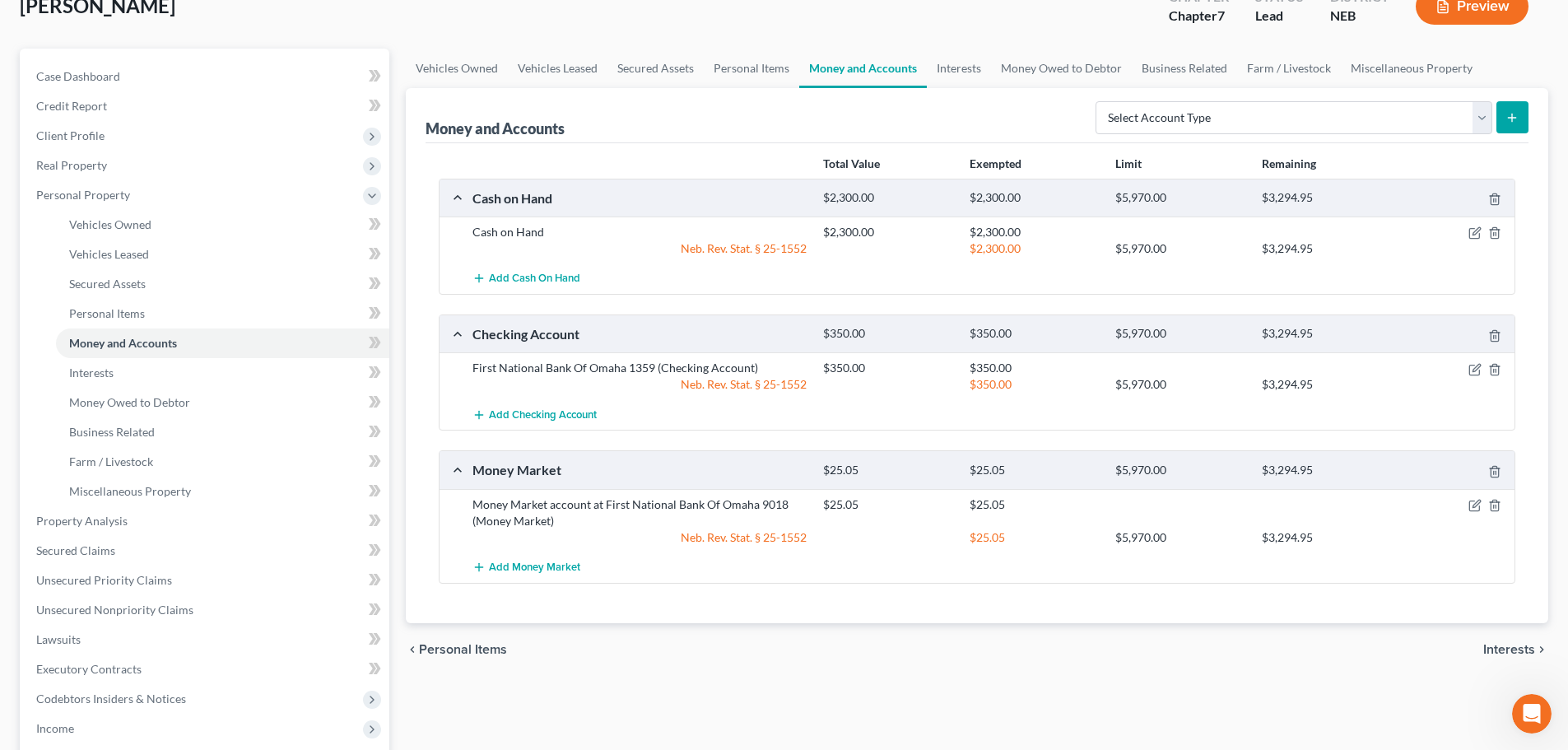
scroll to position [82, 0]
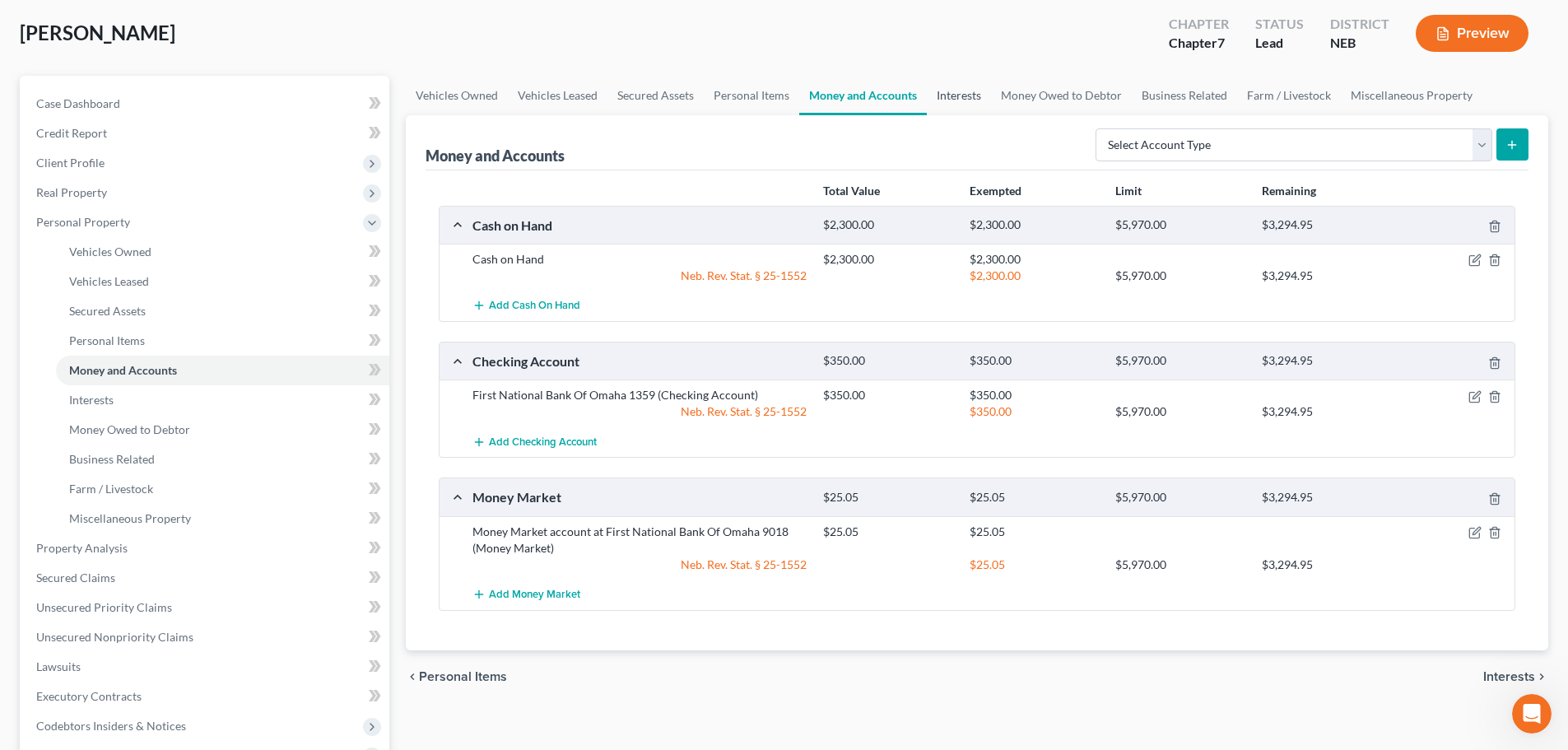
click at [968, 102] on link "Interests" at bounding box center [958, 95] width 64 height 40
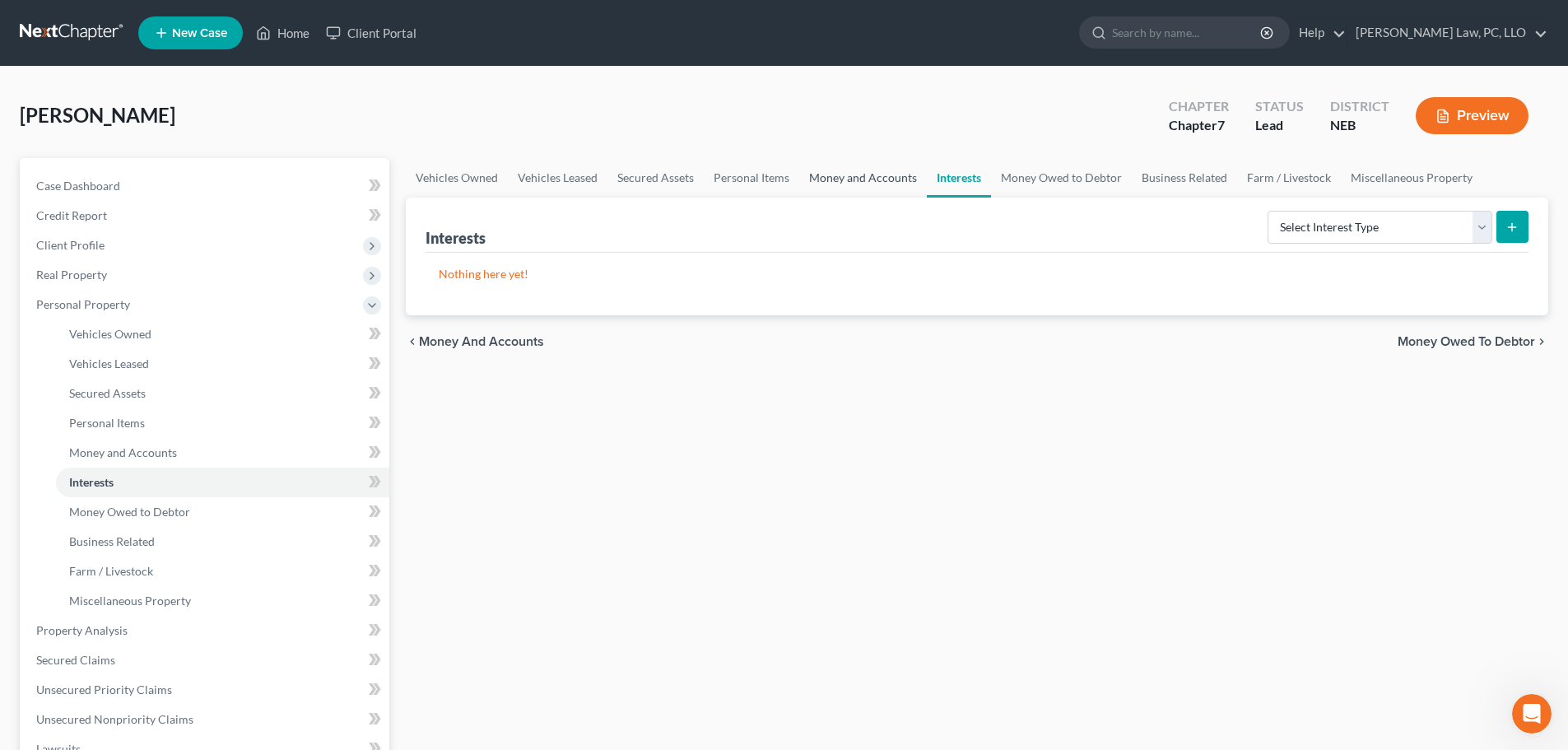
click at [890, 182] on link "Money and Accounts" at bounding box center [863, 178] width 128 height 40
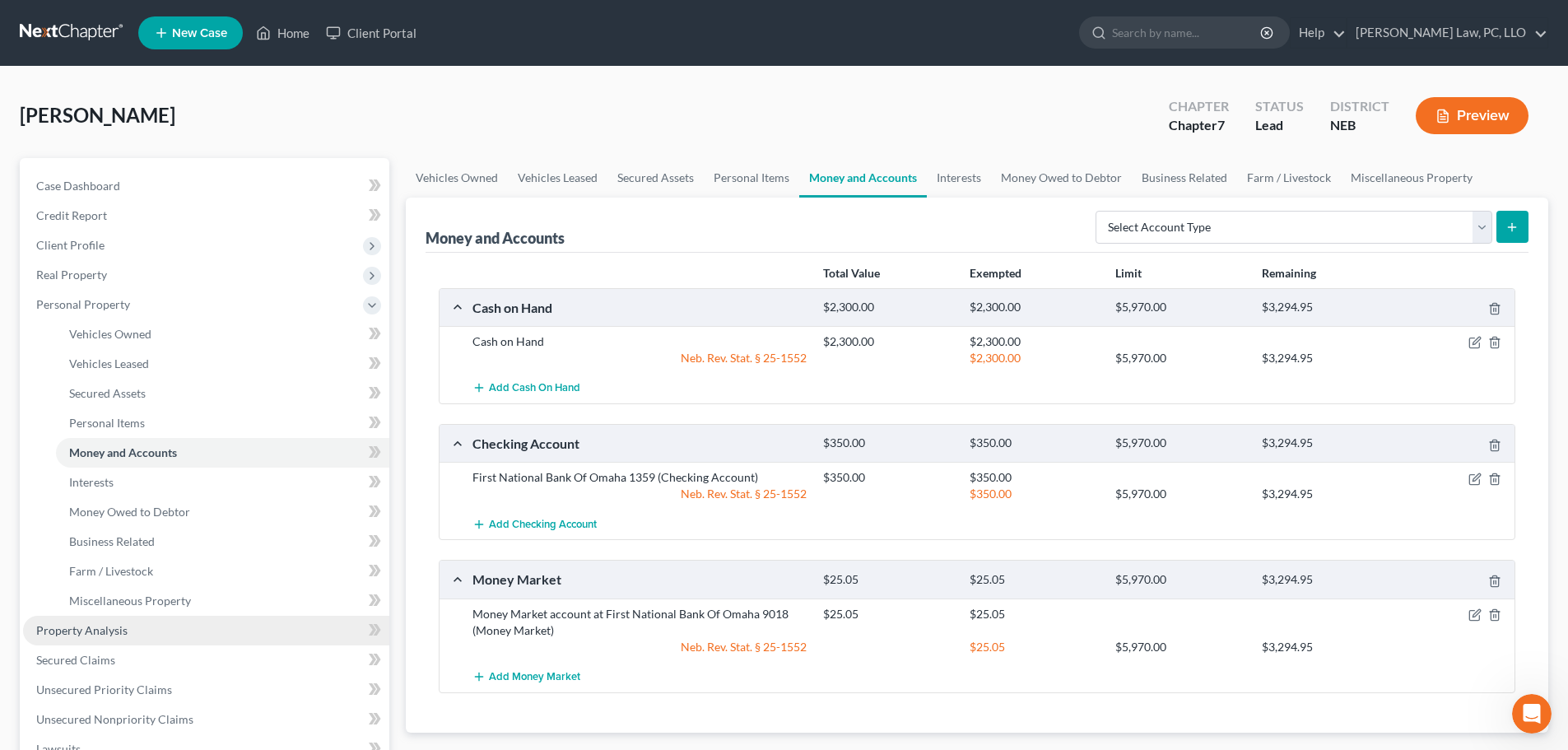
click at [73, 631] on span "Property Analysis" at bounding box center [82, 630] width 91 height 14
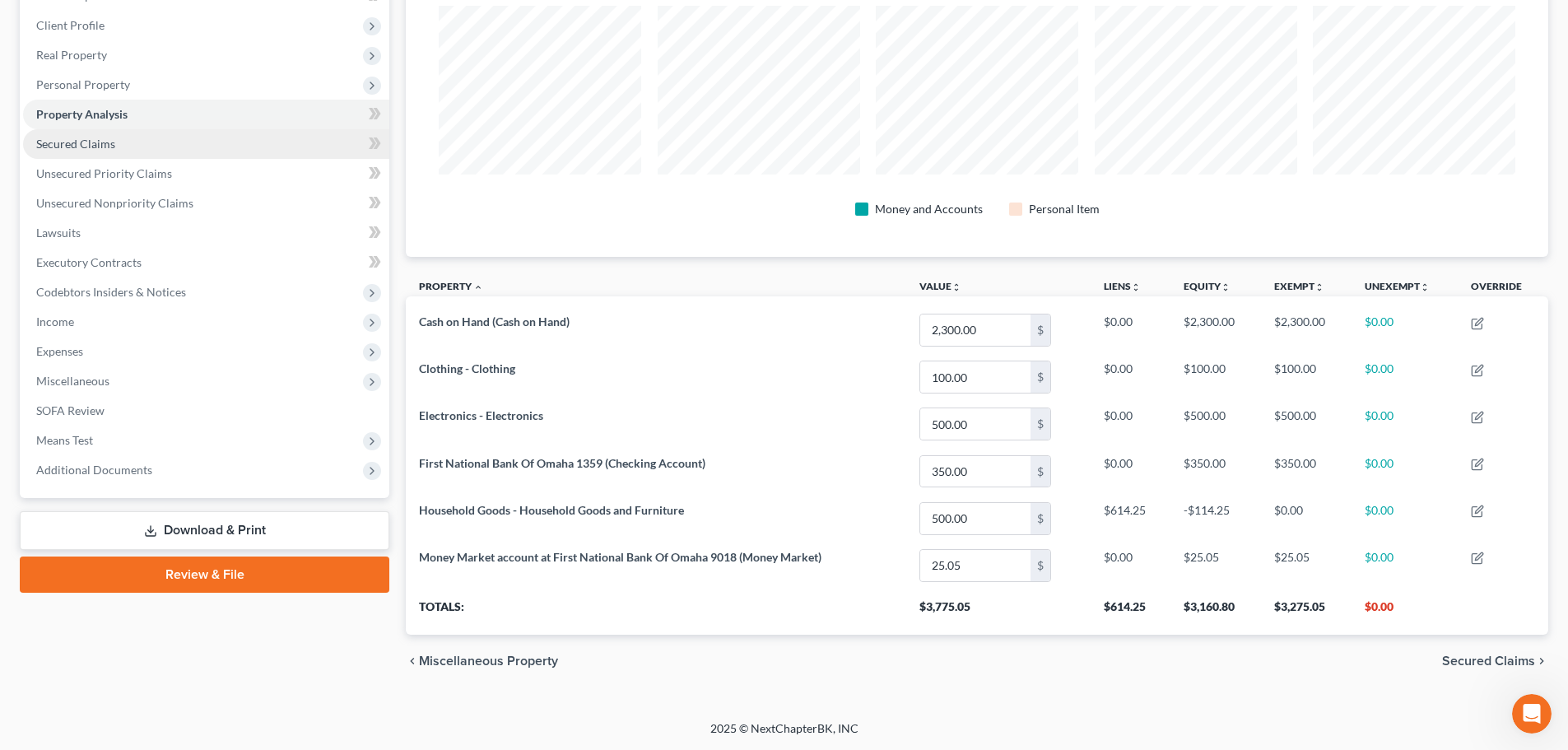
click at [165, 150] on link "Secured Claims" at bounding box center [206, 144] width 366 height 30
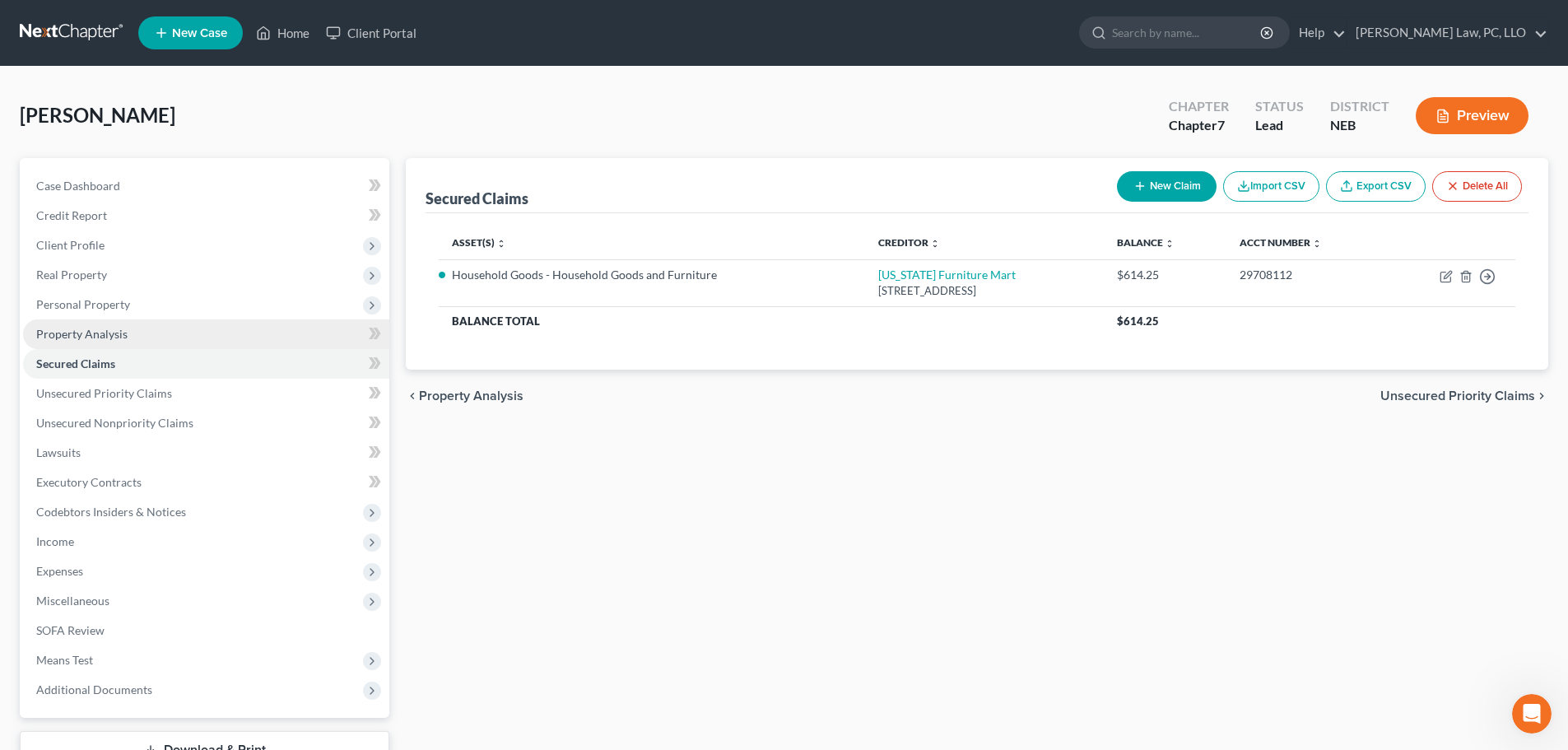
click at [109, 330] on span "Property Analysis" at bounding box center [82, 334] width 91 height 14
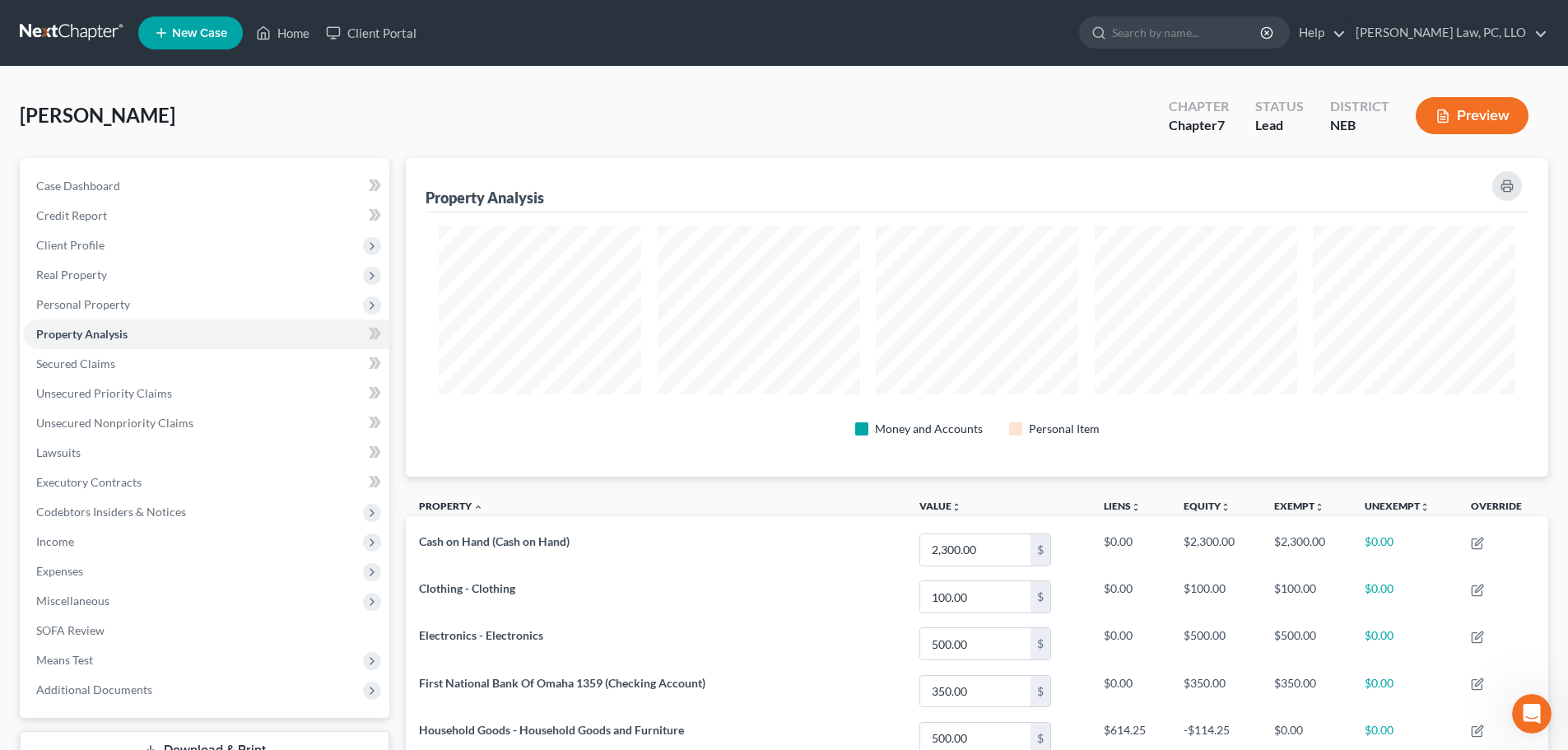
scroll to position [319, 1142]
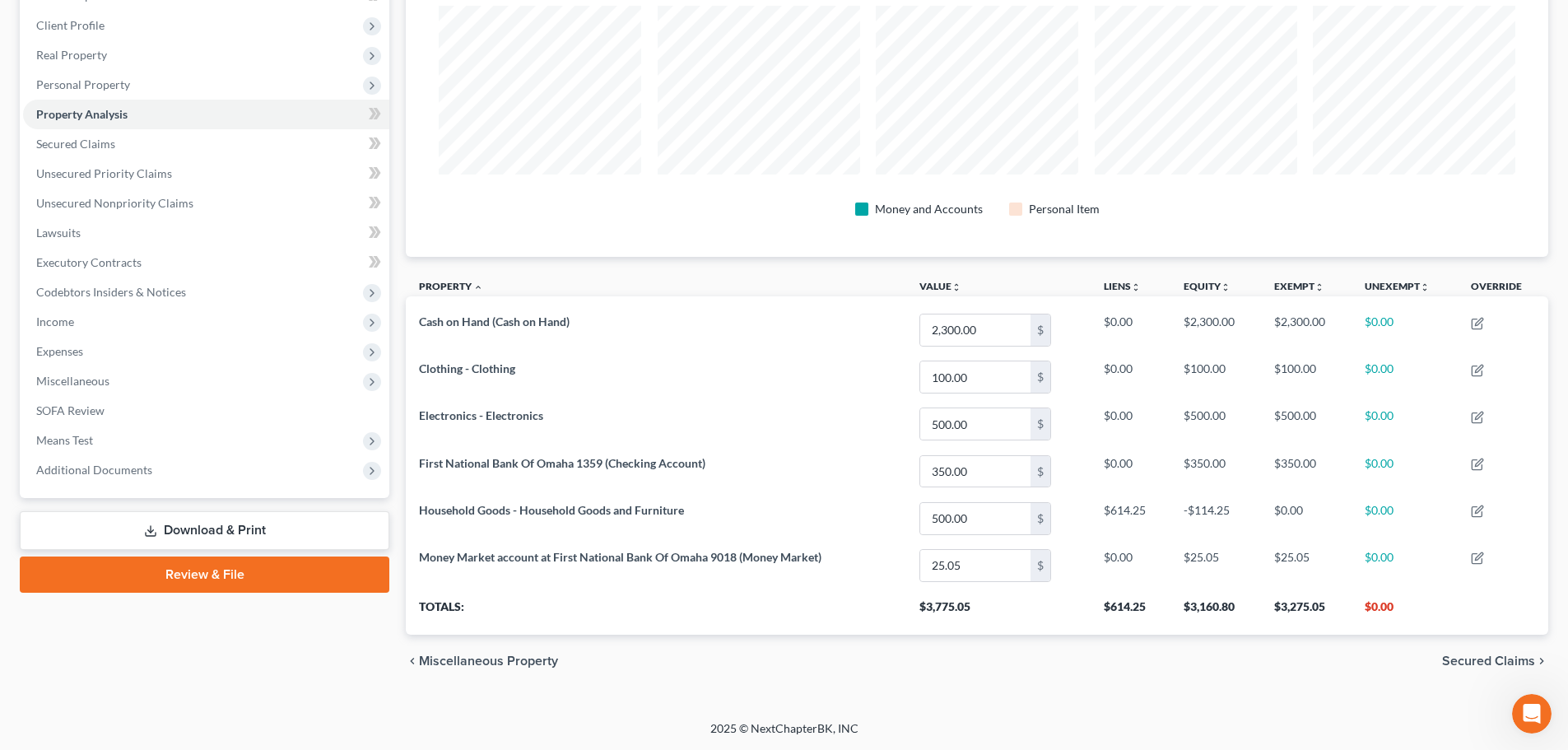
click at [223, 576] on link "Review & File" at bounding box center [204, 575] width 369 height 37
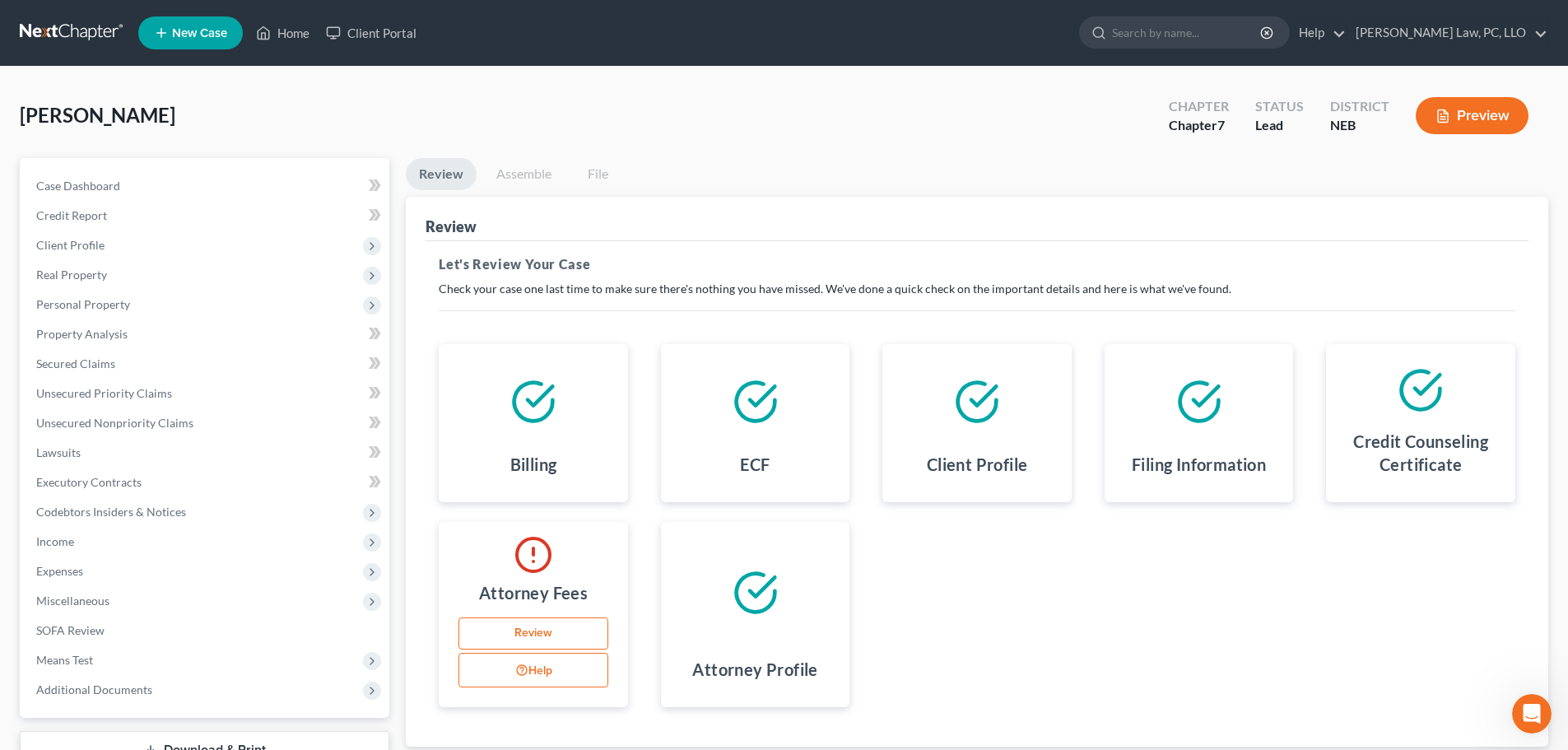
click at [536, 634] on link "Review" at bounding box center [533, 634] width 150 height 33
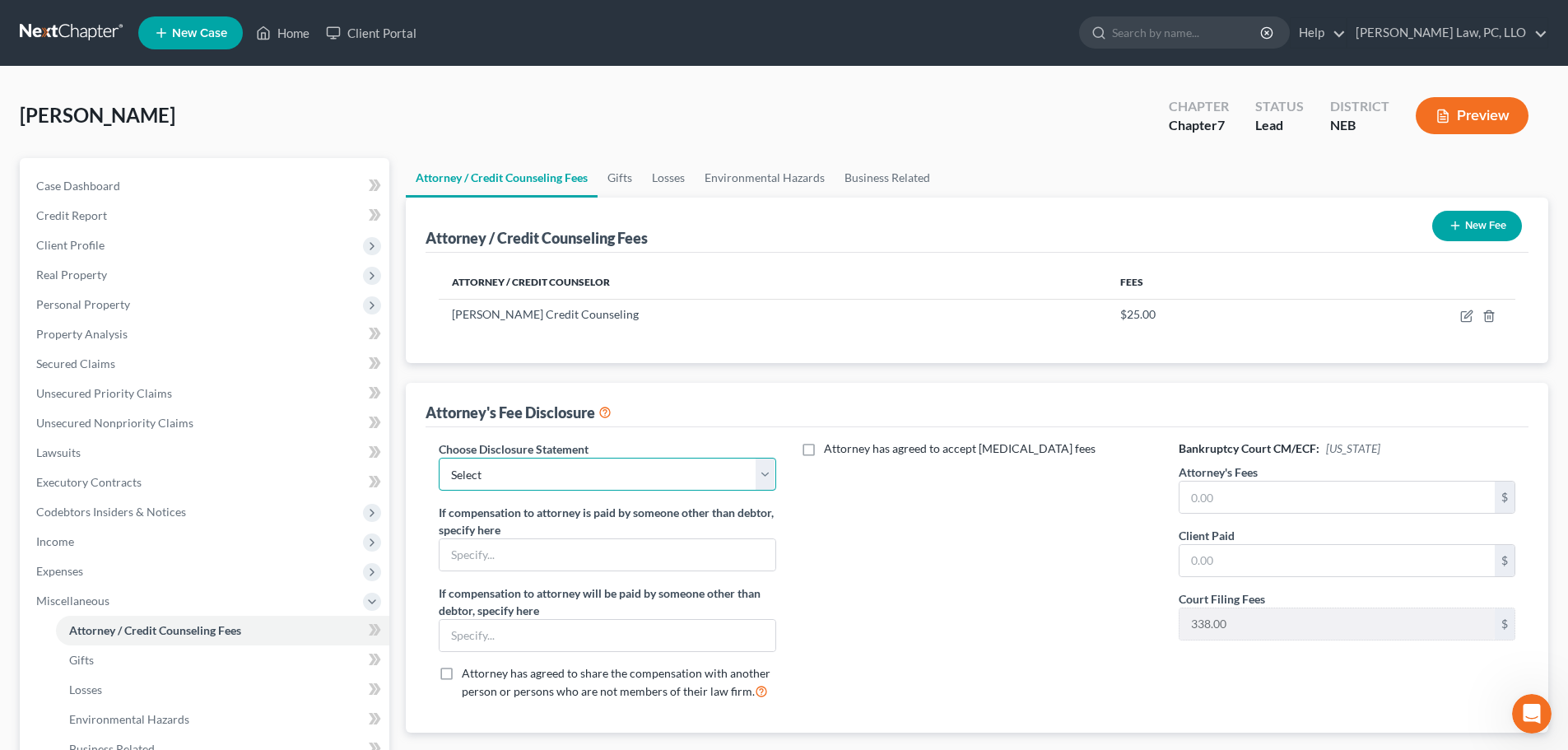
click at [530, 486] on select "Select Fees Chapter 11/12 Fees Chapter 13 Fees Chapter 7" at bounding box center [607, 475] width 337 height 33
select select "2"
click at [439, 458] on select "Select Fees Chapter 11/12 Fees Chapter 13 Fees Chapter 7" at bounding box center [607, 475] width 337 height 33
click at [1225, 496] on input "text" at bounding box center [1337, 497] width 315 height 32
type input "0.00"
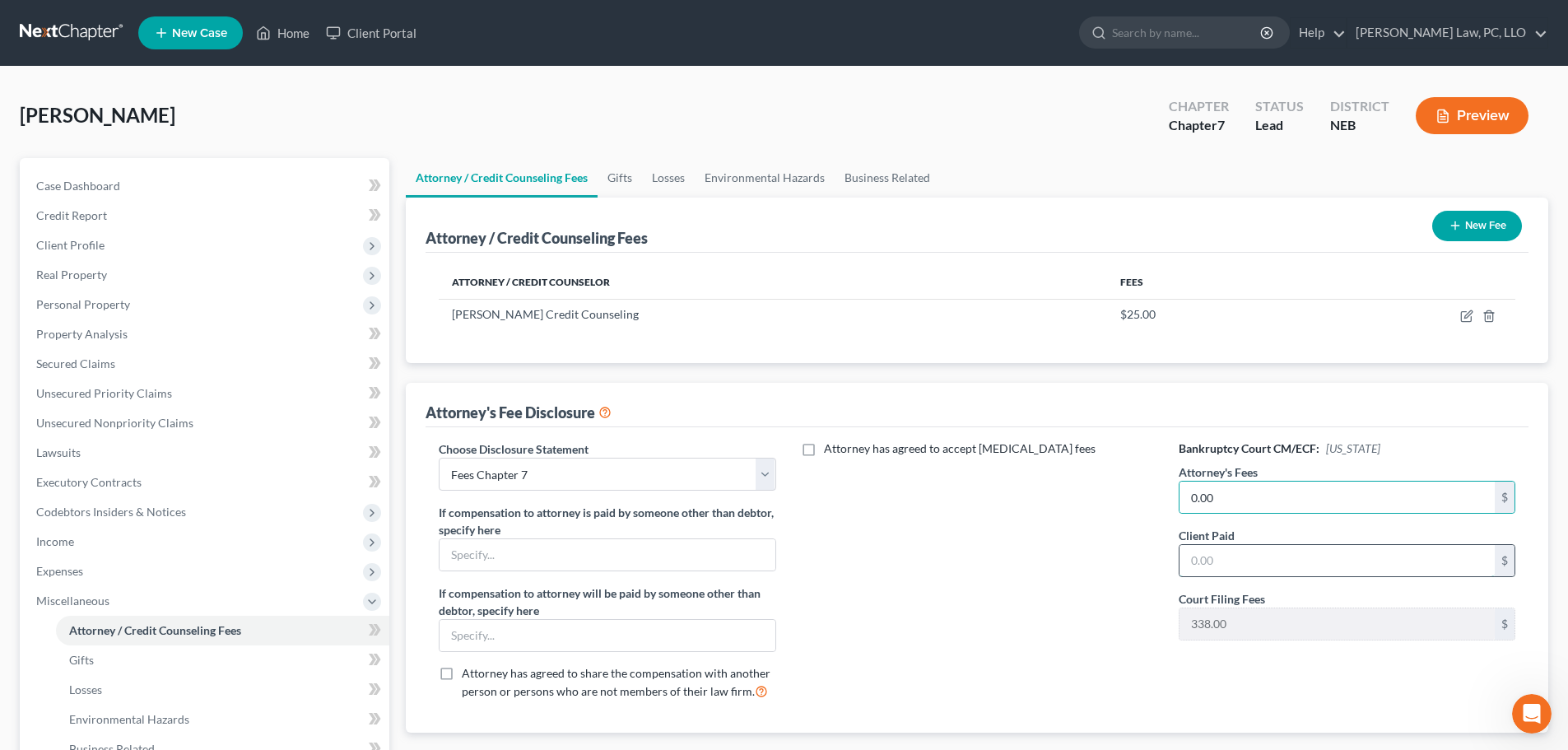
click at [1230, 554] on input "text" at bounding box center [1337, 561] width 315 height 32
type input "0.00"
click at [1089, 584] on div "Attorney has agreed to accept [MEDICAL_DATA] fees" at bounding box center [976, 577] width 369 height 272
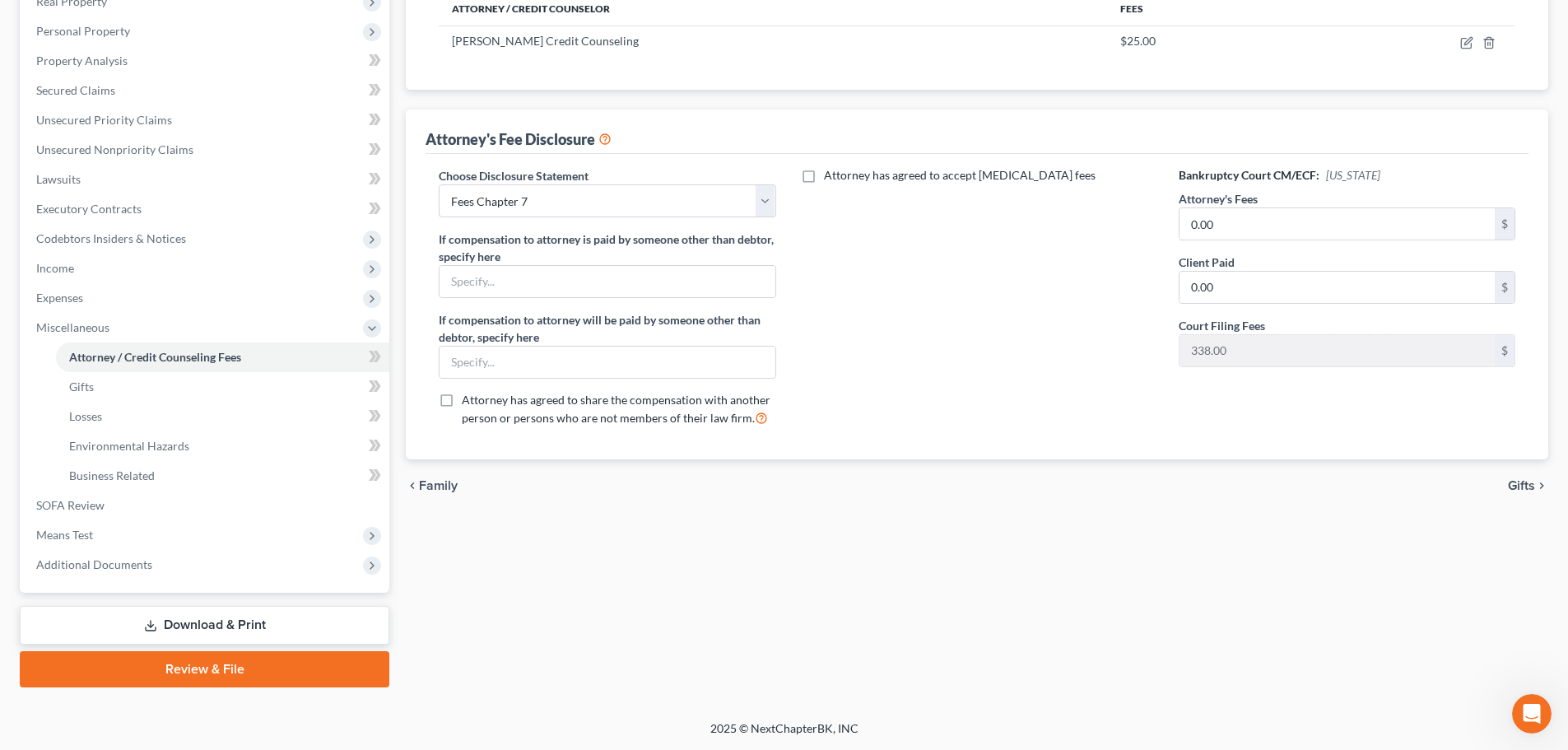
click at [193, 666] on link "Review & File" at bounding box center [204, 670] width 369 height 37
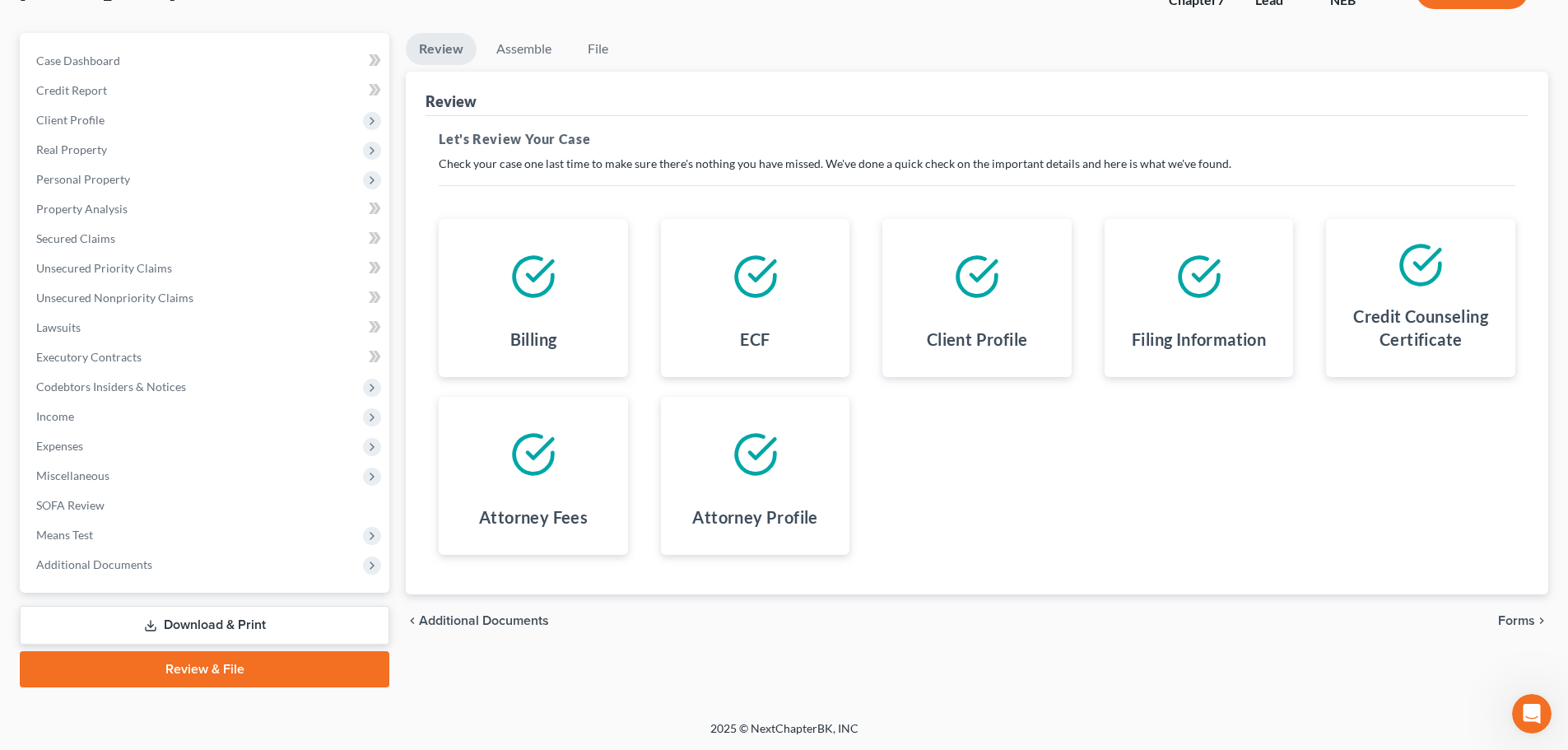
click at [1507, 623] on span "Forms" at bounding box center [1517, 621] width 37 height 13
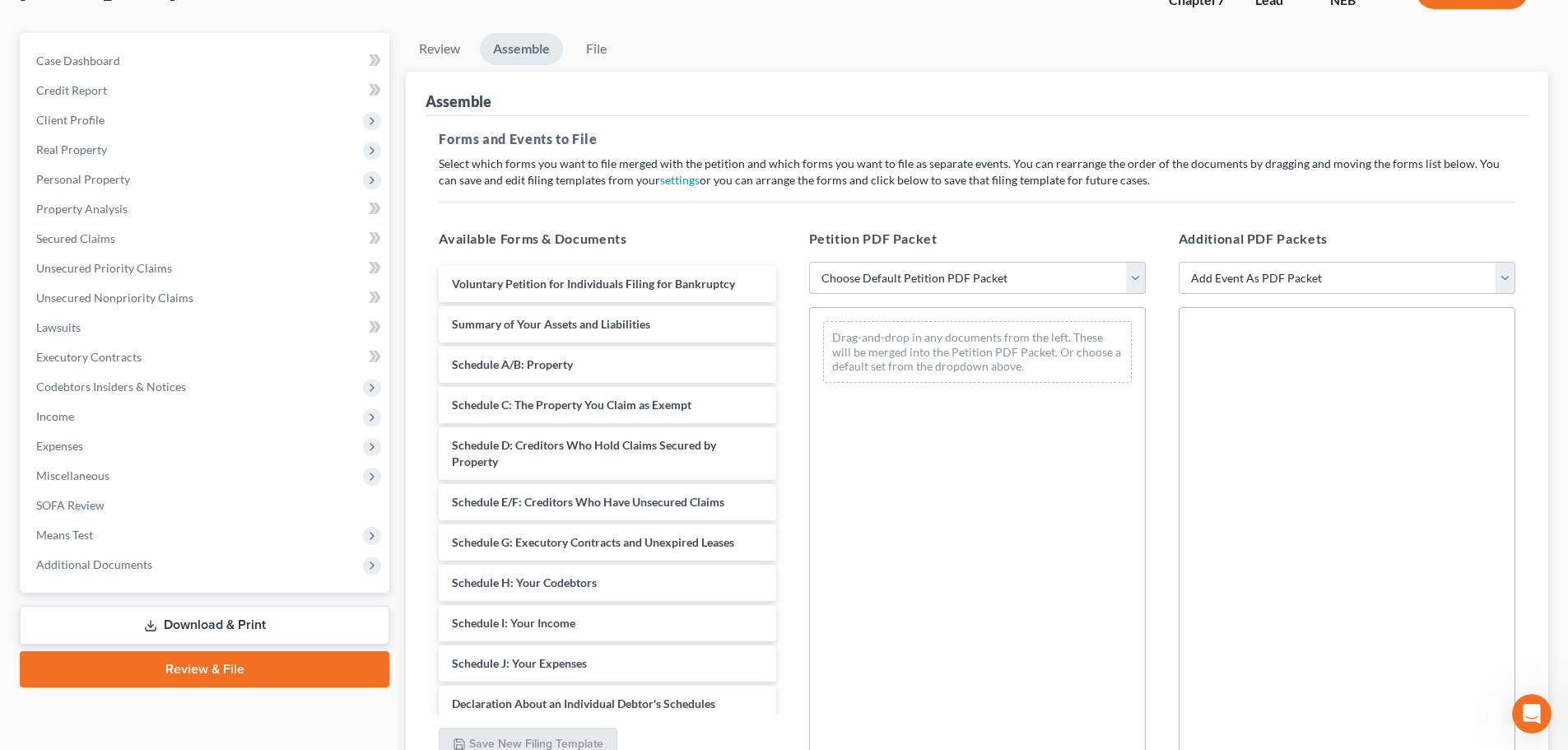
click at [1040, 278] on select "Choose Default Petition PDF Packet Complete Bankruptcy Petition (all forms and …" at bounding box center [977, 278] width 337 height 33
select select "2"
click at [809, 261] on select "Choose Default Petition PDF Packet Complete Bankruptcy Petition (all forms and …" at bounding box center [977, 278] width 337 height 33
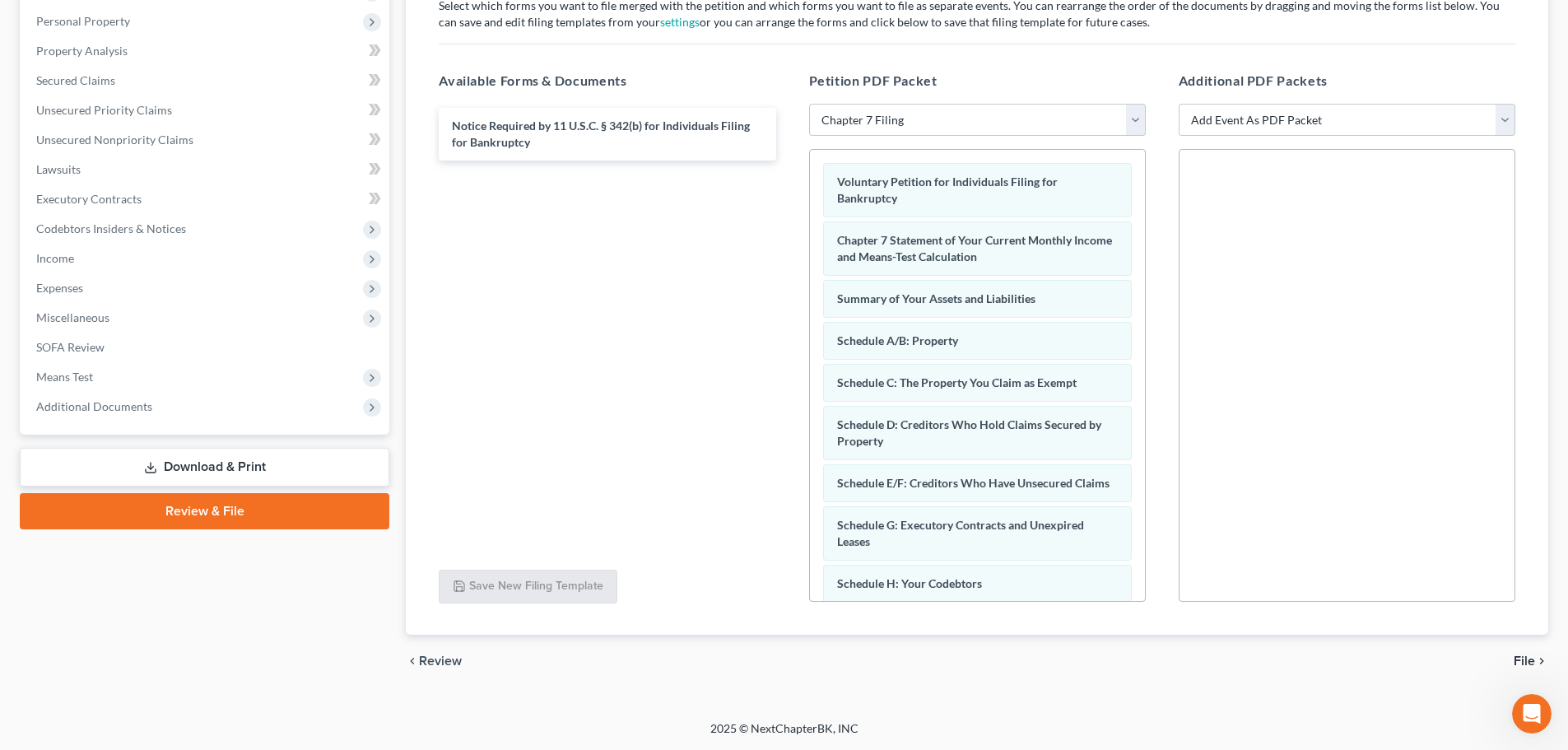
click at [1526, 661] on span "File" at bounding box center [1524, 661] width 22 height 13
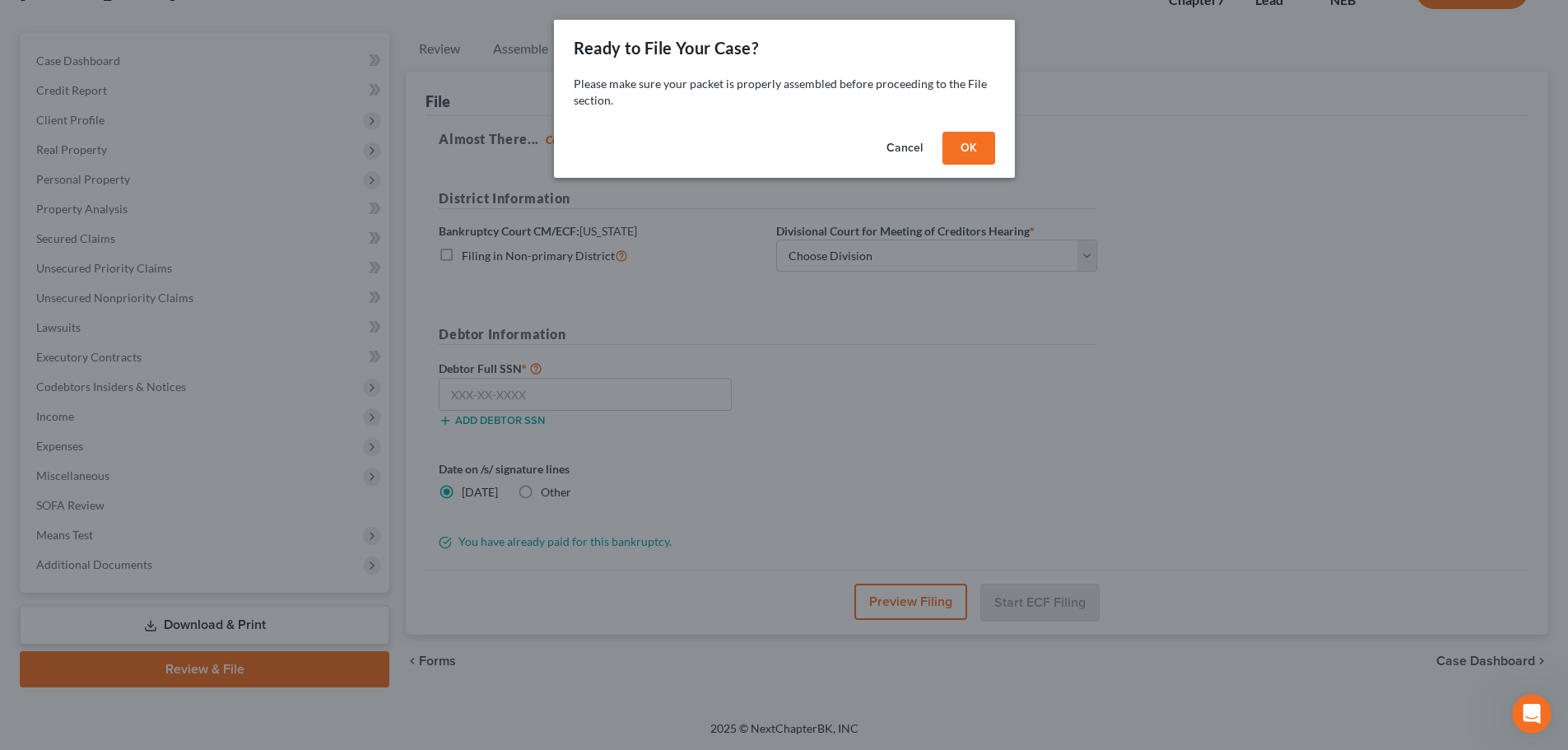
scroll to position [125, 0]
click at [965, 153] on button "OK" at bounding box center [974, 149] width 52 height 33
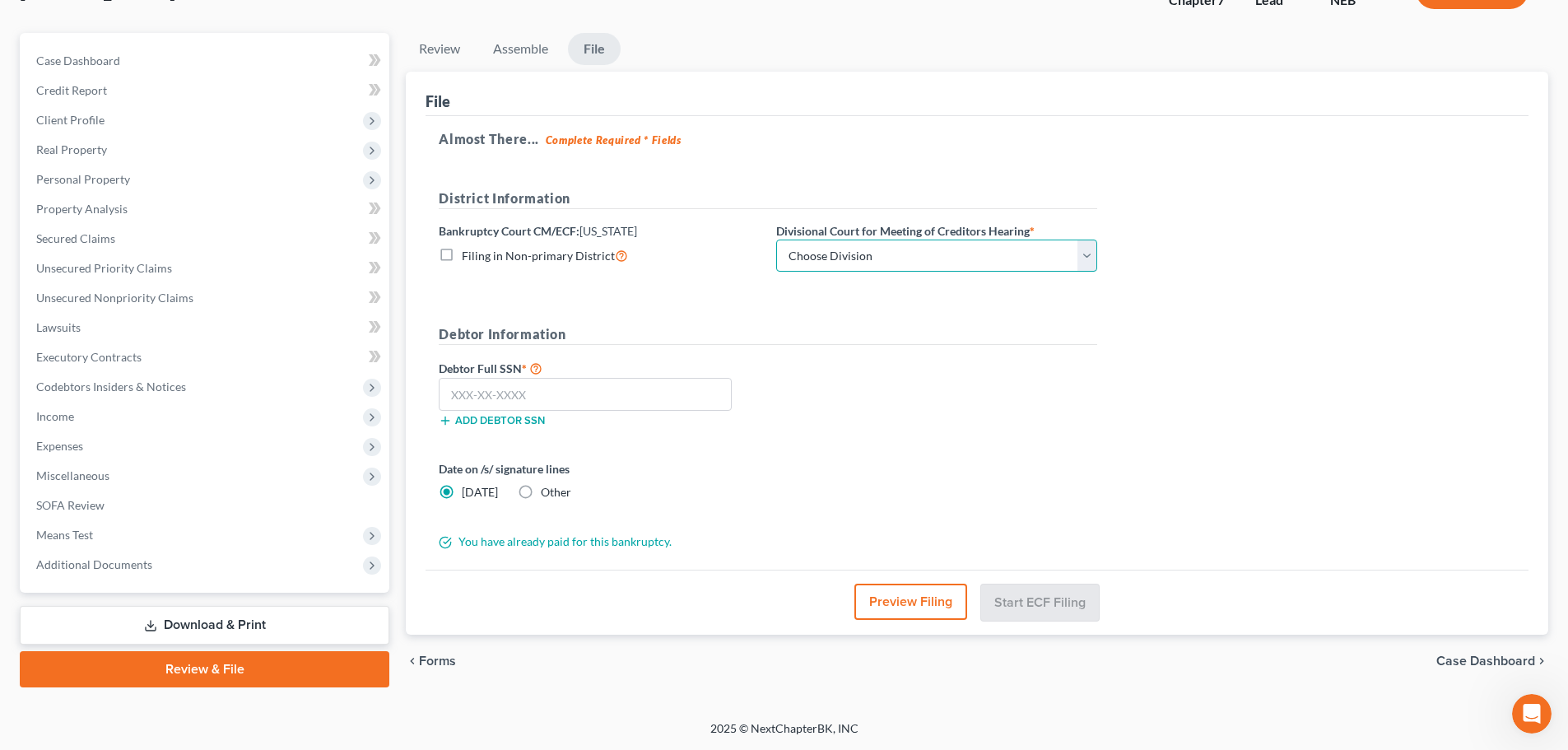
click at [872, 246] on select "Choose Division Lincoln Omaha" at bounding box center [937, 256] width 321 height 33
select select "1"
click at [777, 240] on select "Choose Division Lincoln Omaha" at bounding box center [937, 256] width 321 height 33
click at [661, 389] on input "text" at bounding box center [585, 394] width 293 height 33
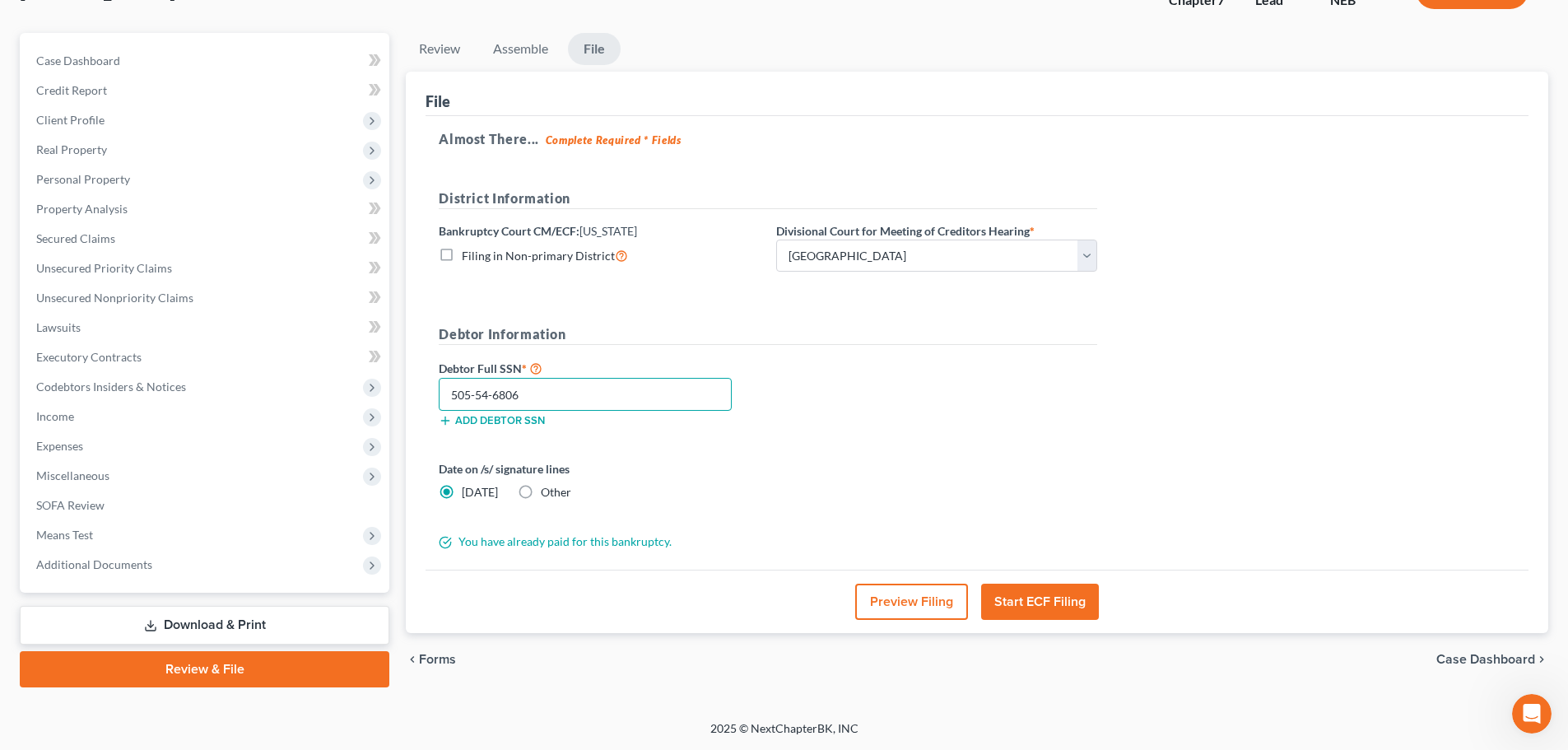
type input "505-54-6806"
click at [1050, 596] on button "Start ECF Filing" at bounding box center [1040, 601] width 118 height 37
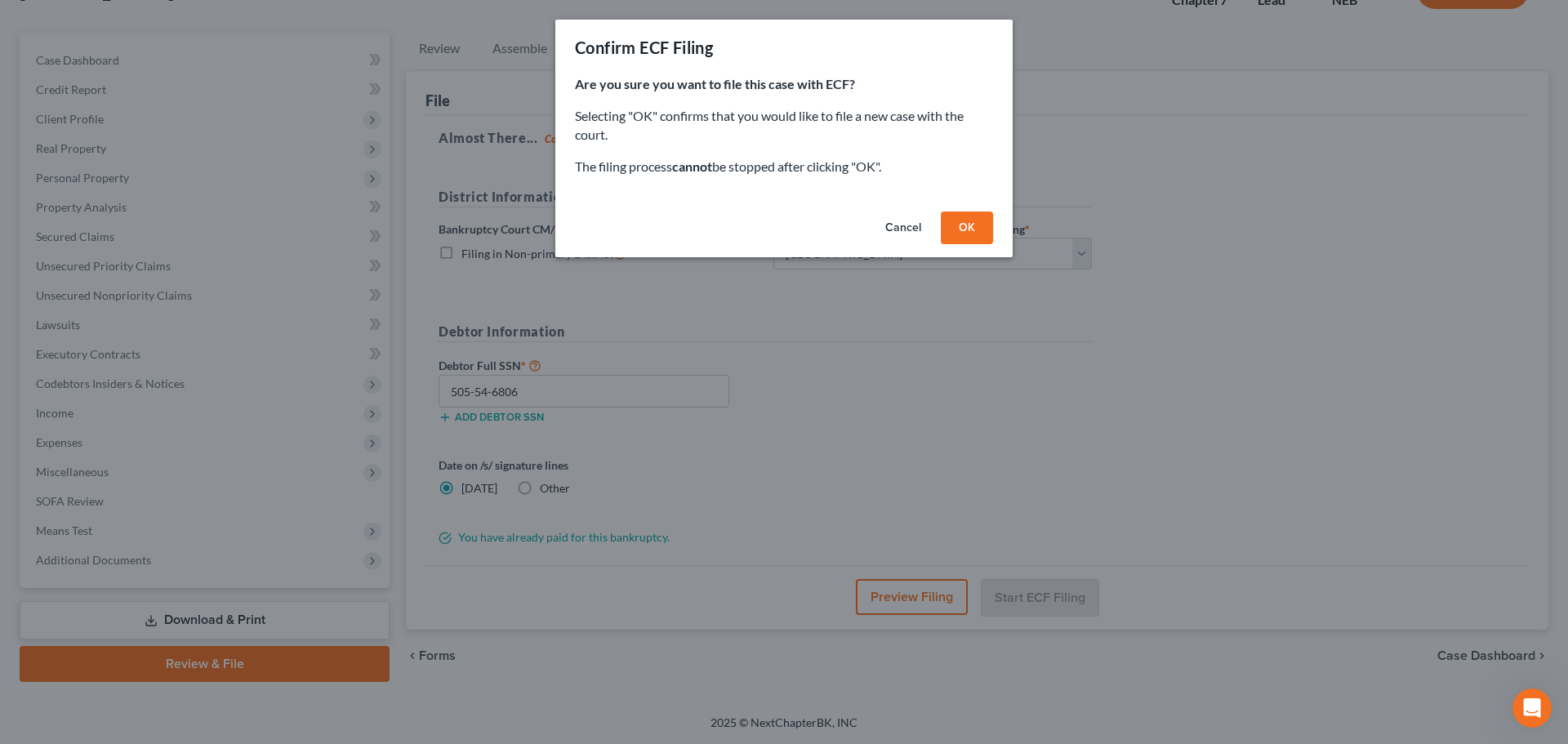
click at [960, 226] on button "OK" at bounding box center [966, 228] width 52 height 33
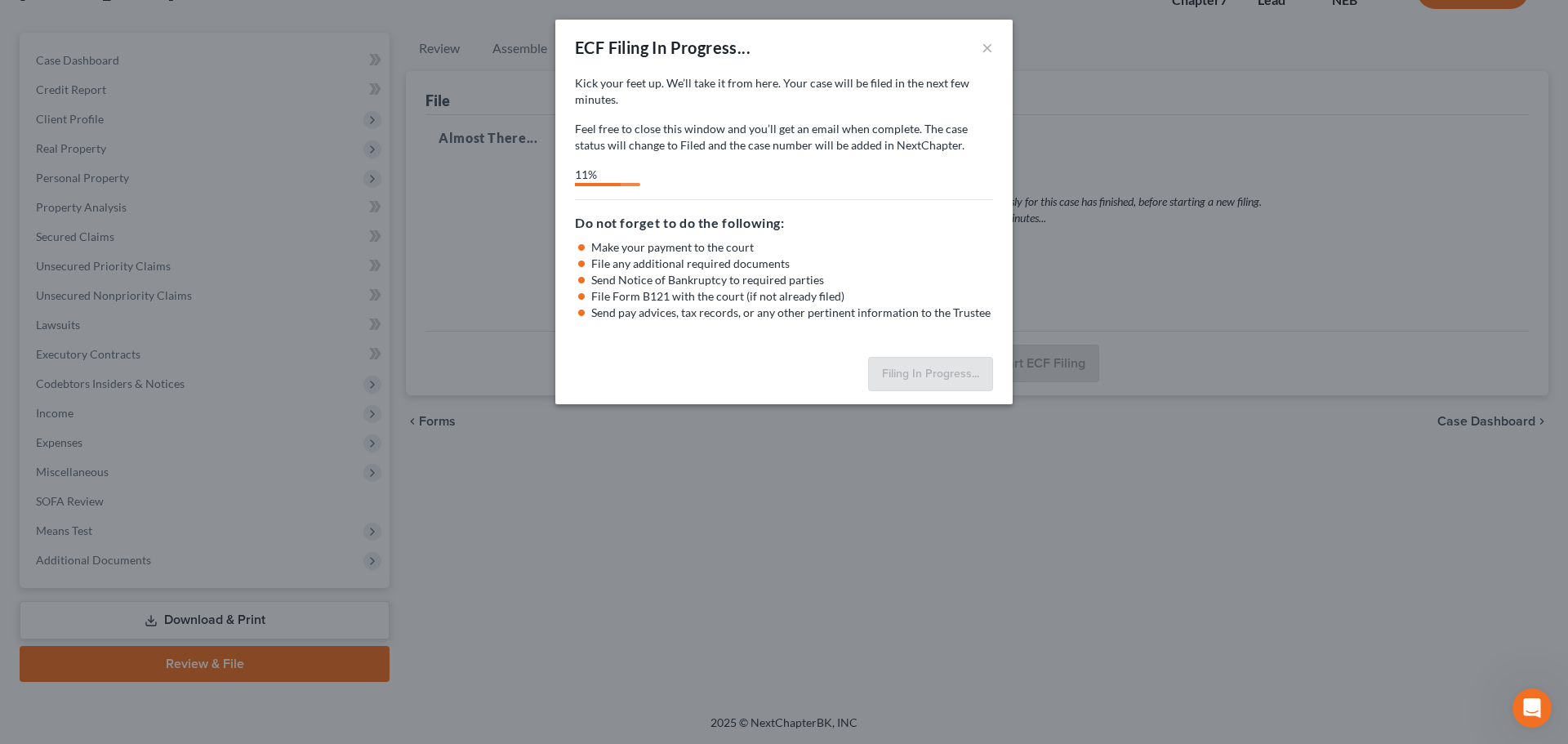
drag, startPoint x: 1165, startPoint y: 2, endPoint x: 908, endPoint y: 69, distance: 265.6
click at [909, 69] on div "ECF Filing In Progress... ×" at bounding box center [784, 47] width 458 height 55
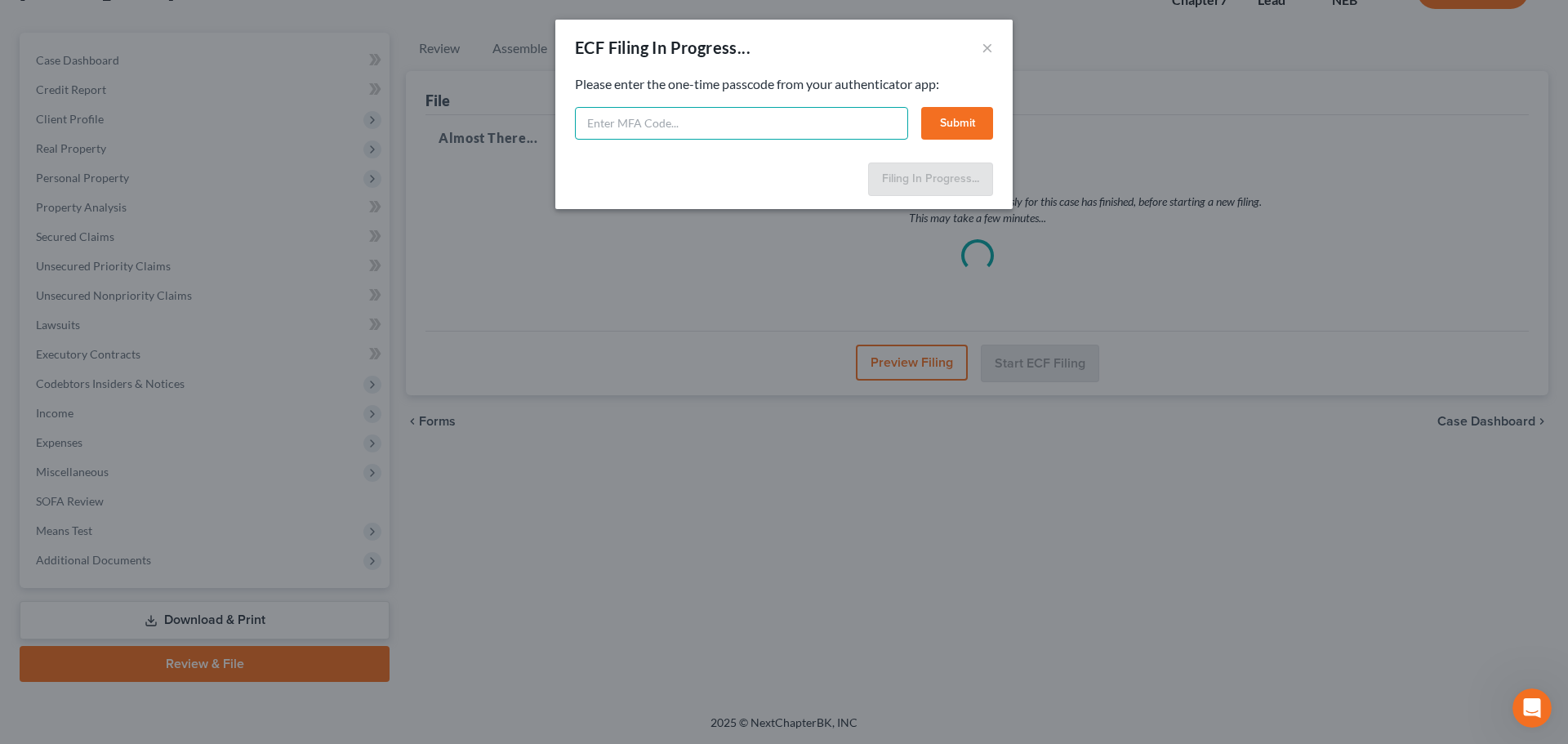
click at [826, 111] on input "text" at bounding box center [741, 123] width 333 height 33
paste input "499947"
type input "499947"
click at [933, 117] on button "Submit" at bounding box center [956, 123] width 72 height 33
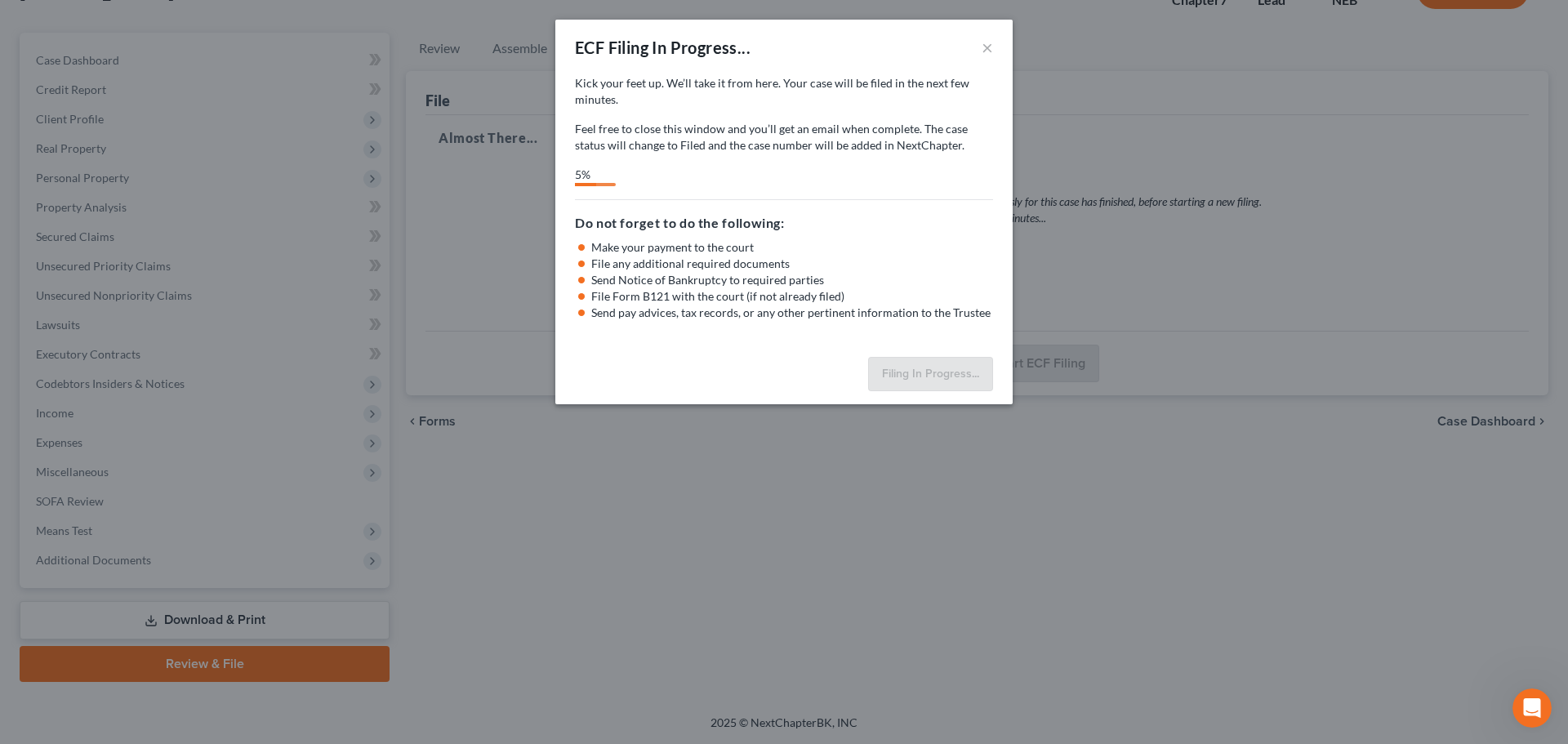
click at [775, 44] on div "ECF Filing In Progress... ×" at bounding box center [784, 47] width 458 height 55
select select "1"
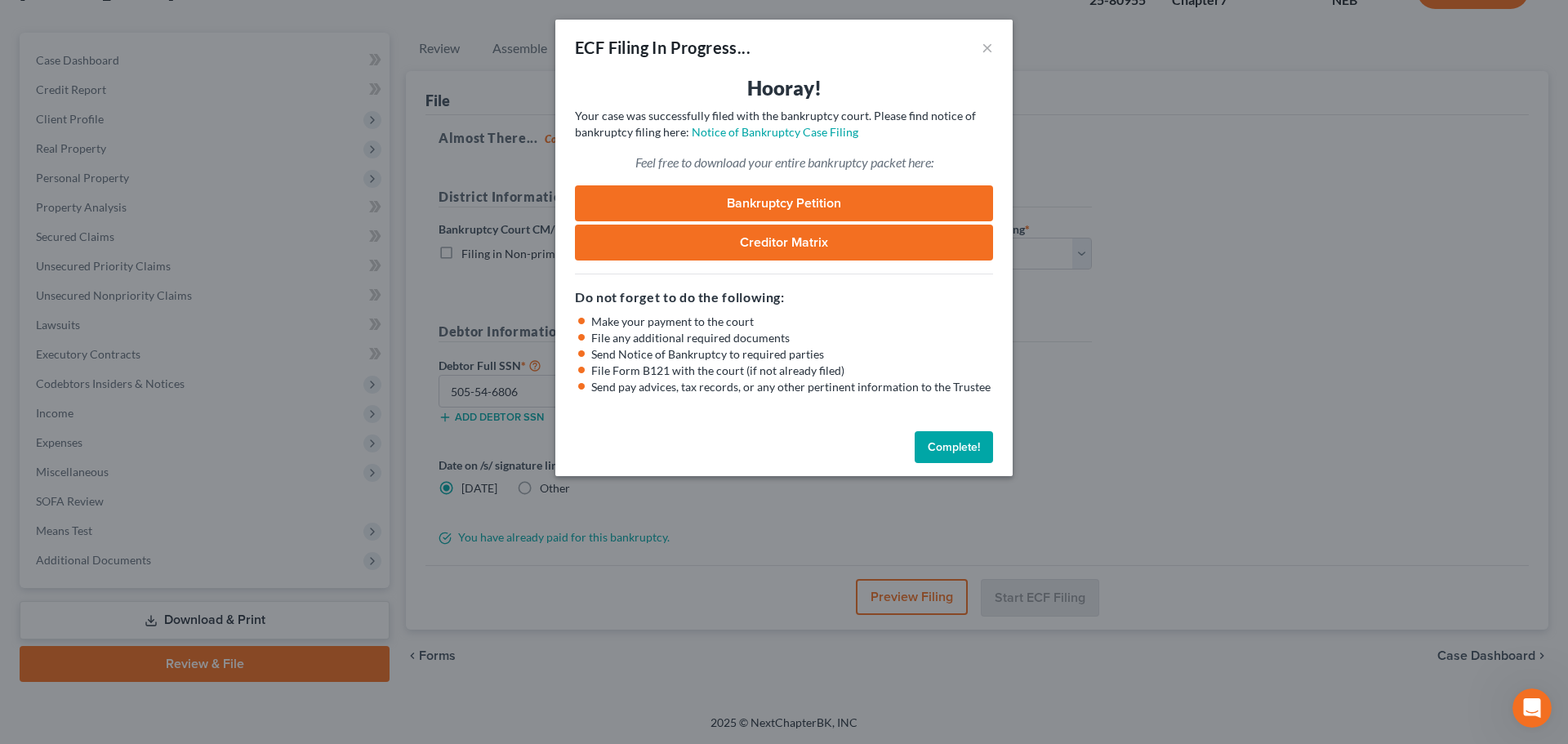
click at [934, 450] on button "Complete!" at bounding box center [953, 448] width 78 height 33
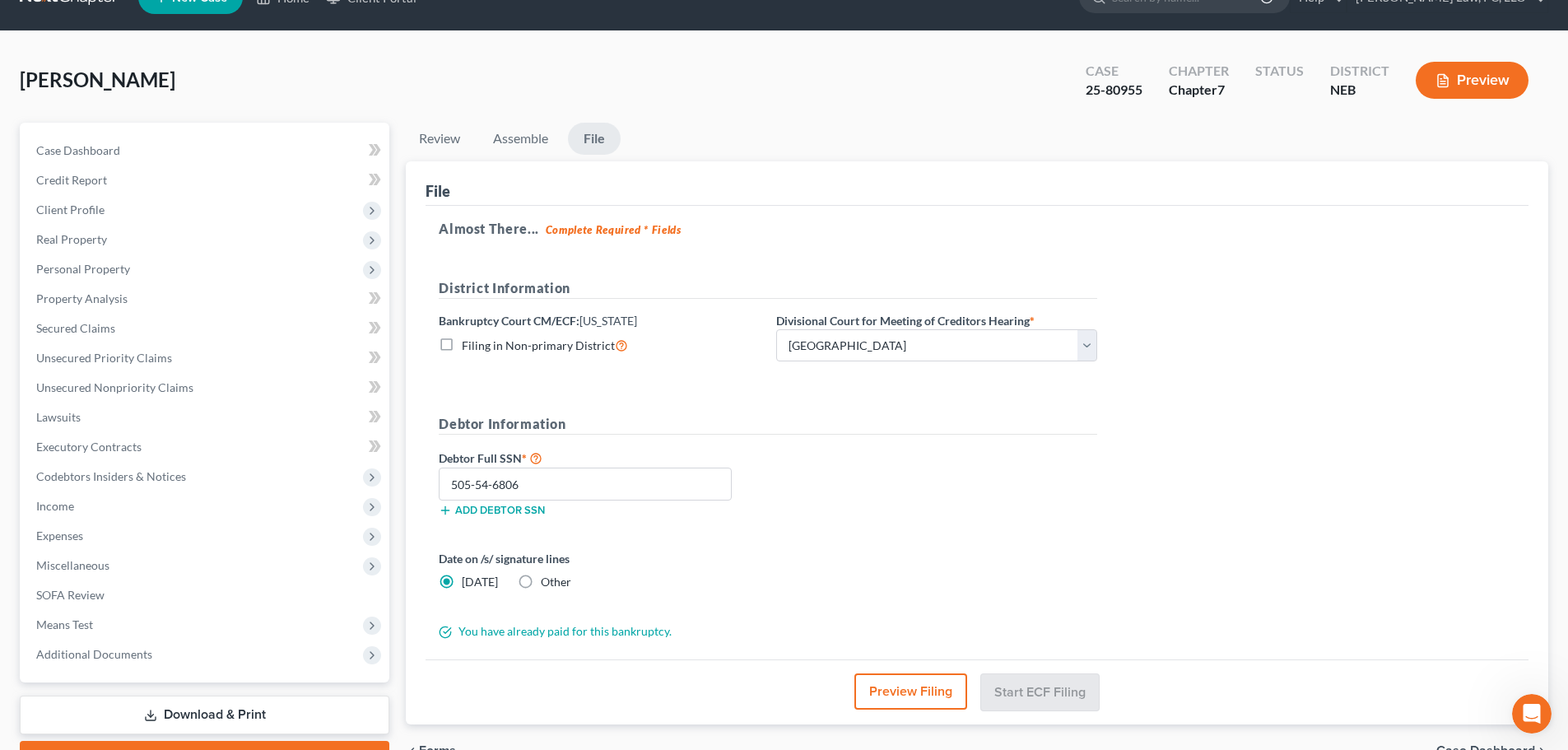
scroll to position [0, 0]
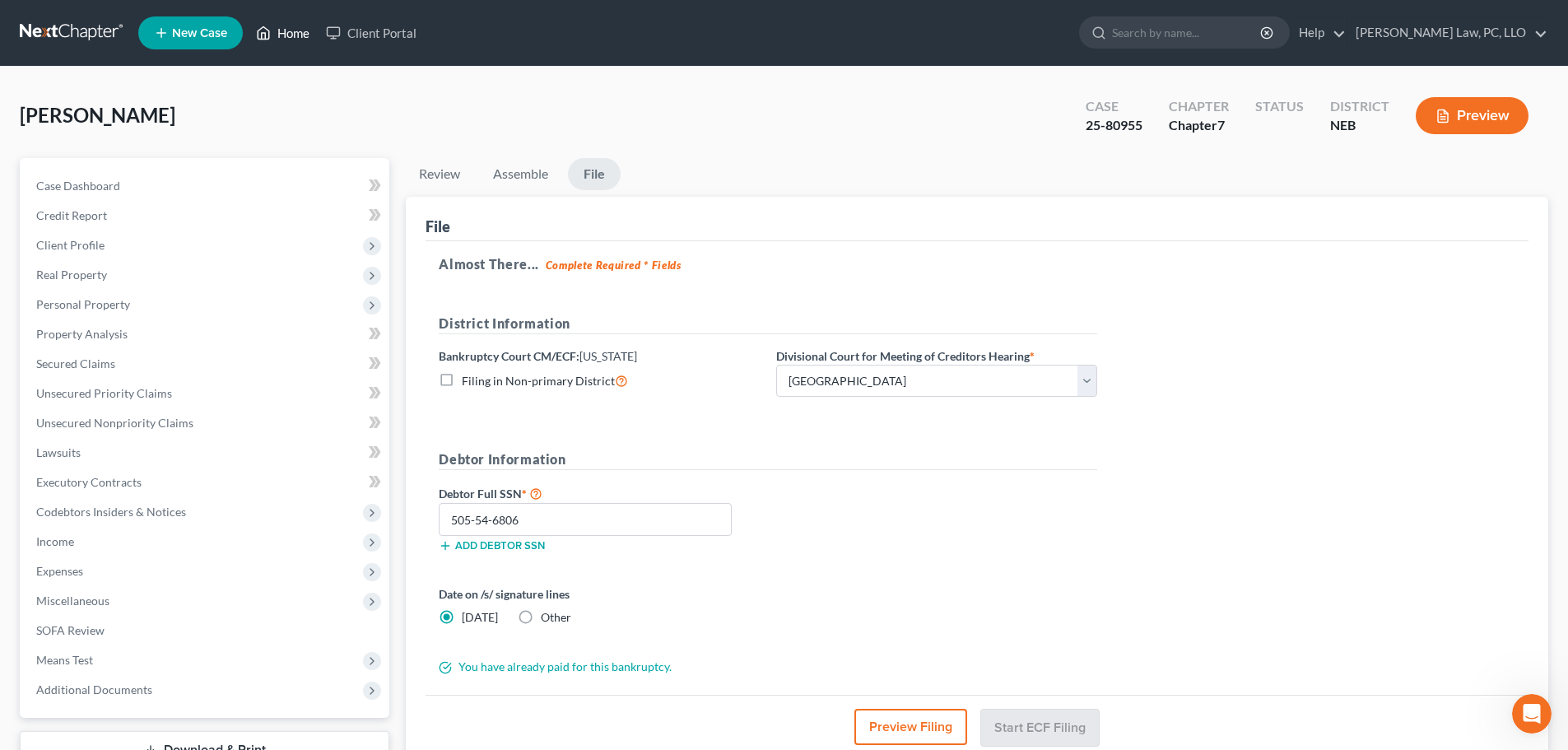
click at [282, 37] on link "Home" at bounding box center [283, 33] width 70 height 30
